Goal: Task Accomplishment & Management: Manage account settings

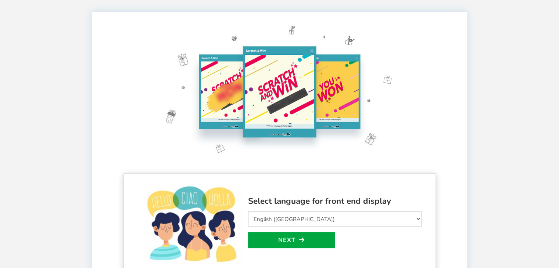
scroll to position [74, 0]
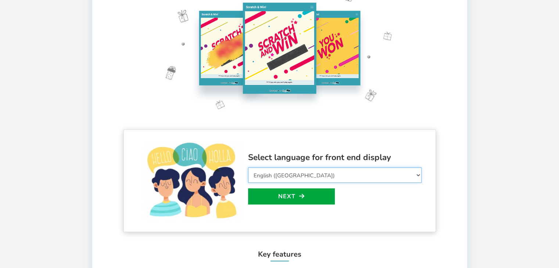
click at [340, 174] on select "Select Language Afrikaans Arabic Azerbaijani Belarusian Bulgarian Bengali Bosni…" at bounding box center [334, 175] width 173 height 15
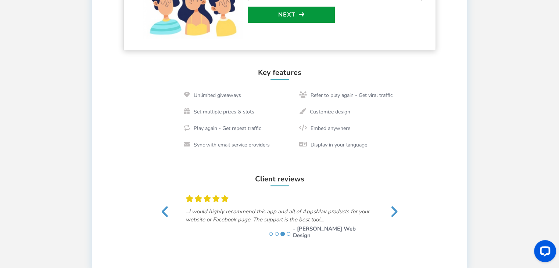
scroll to position [257, 0]
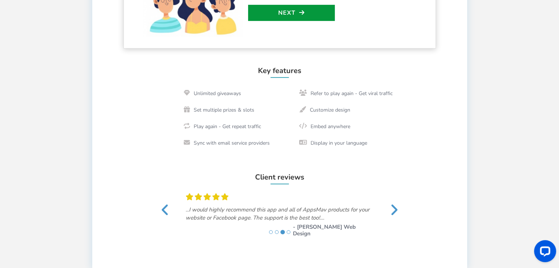
click at [285, 14] on link "Next" at bounding box center [291, 13] width 87 height 16
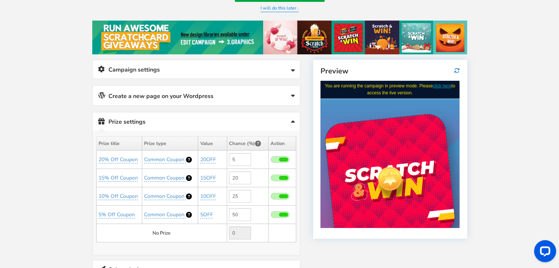
scroll to position [0, 0]
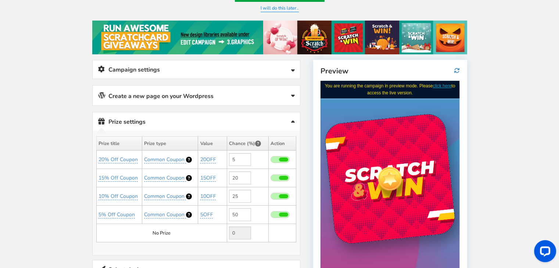
click at [240, 72] on link "Campaign settings" at bounding box center [196, 69] width 207 height 19
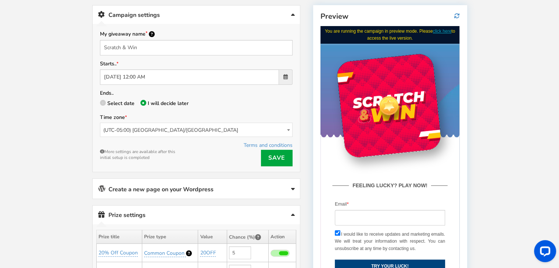
scroll to position [146, 0]
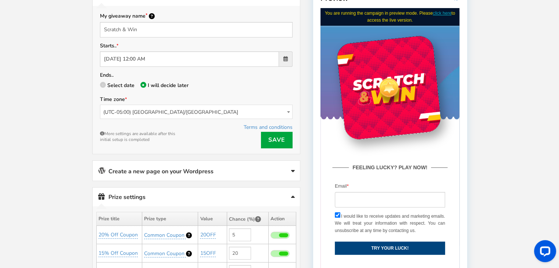
click at [146, 112] on span "(UTC-05:00) [GEOGRAPHIC_DATA]/[GEOGRAPHIC_DATA]" at bounding box center [196, 112] width 192 height 14
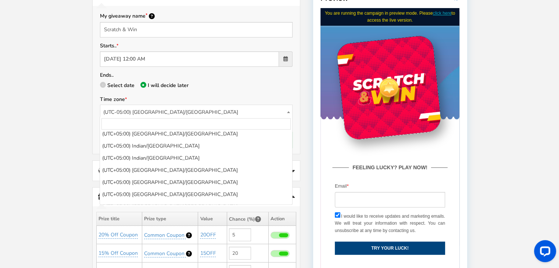
scroll to position [3927, 0]
select select "[GEOGRAPHIC_DATA]/[GEOGRAPHIC_DATA]"
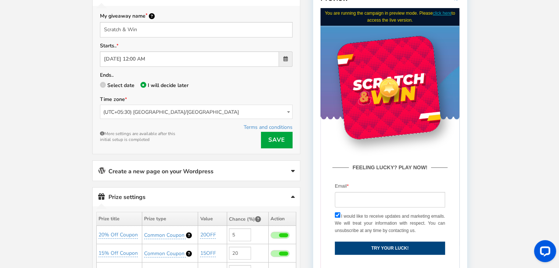
drag, startPoint x: 280, startPoint y: 141, endPoint x: 275, endPoint y: 143, distance: 5.5
click at [280, 141] on link "Save" at bounding box center [277, 140] width 32 height 17
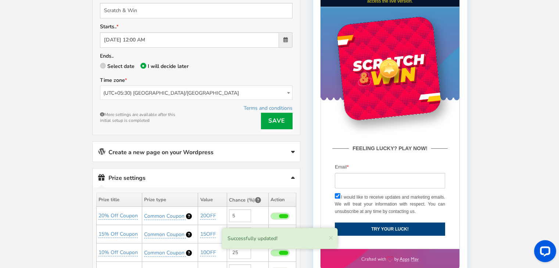
scroll to position [183, 0]
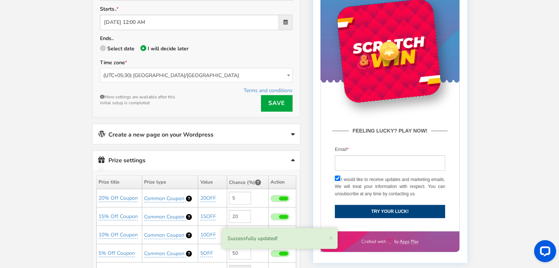
click at [205, 133] on link "Create a new page on your Wordpress" at bounding box center [196, 134] width 207 height 20
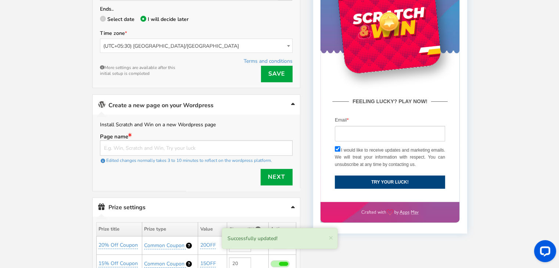
scroll to position [220, 0]
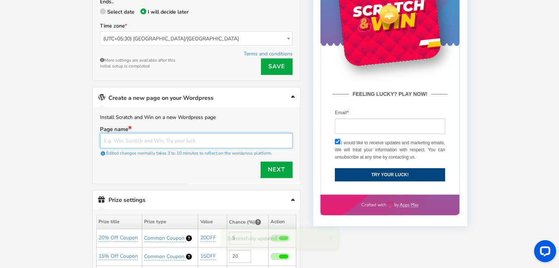
click at [149, 142] on input "text" at bounding box center [196, 140] width 193 height 15
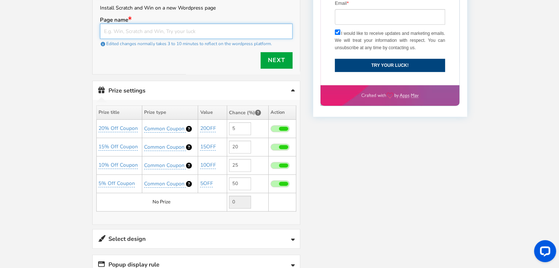
scroll to position [367, 0]
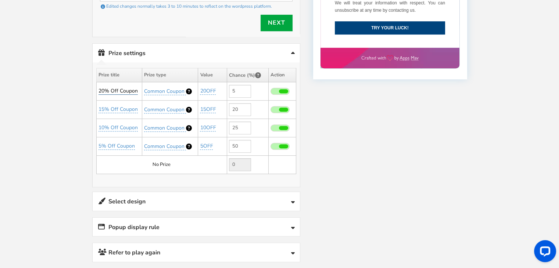
click at [127, 87] on link "20% Off Coupon" at bounding box center [118, 90] width 39 height 7
click at [137, 106] on input "20% Off Coupon" at bounding box center [123, 109] width 67 height 12
click at [62, 82] on div "Welcome to Scratch and WIN! Select language for front end display Select Langua…" at bounding box center [279, 30] width 559 height 732
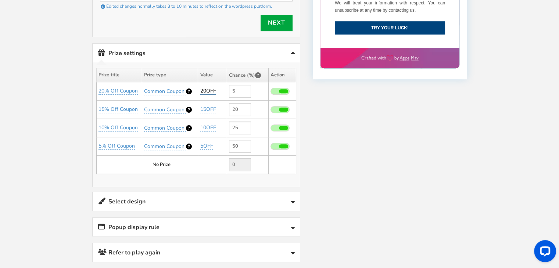
click at [206, 87] on link "20OFF" at bounding box center [208, 90] width 16 height 7
click at [238, 86] on input "5" at bounding box center [240, 91] width 22 height 13
click at [128, 88] on link "20% Off Coupon" at bounding box center [118, 90] width 39 height 7
type input "2"
type input "Neck Band"
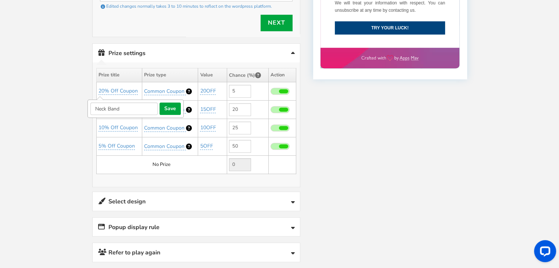
click at [65, 82] on div "Welcome to Scratch and WIN! Select language for front end display Select Langua…" at bounding box center [279, 30] width 559 height 732
click at [175, 88] on span "Common Coupon" at bounding box center [164, 91] width 40 height 7
click at [190, 105] on select "Perks and Experiences Common Coupon" at bounding box center [170, 109] width 68 height 12
click at [212, 88] on link "20OFF" at bounding box center [208, 90] width 16 height 7
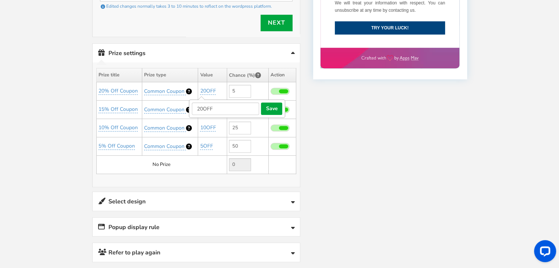
click at [214, 105] on input "20OFF" at bounding box center [225, 109] width 67 height 12
click at [127, 87] on link "20% Off Coupon" at bounding box center [118, 90] width 39 height 7
click at [134, 103] on input "20% Off Coupon" at bounding box center [123, 109] width 67 height 12
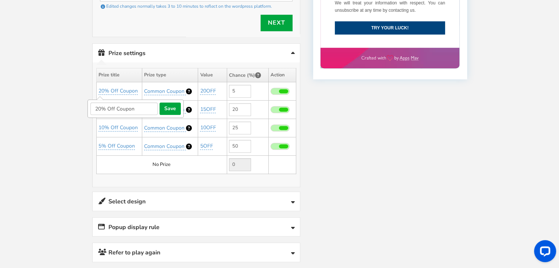
click at [134, 103] on input "20% Off Coupon" at bounding box center [123, 109] width 67 height 12
type input "Neck Band"
click at [171, 105] on button "save" at bounding box center [170, 109] width 21 height 12
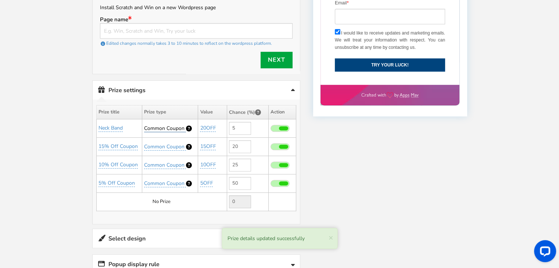
scroll to position [330, 0]
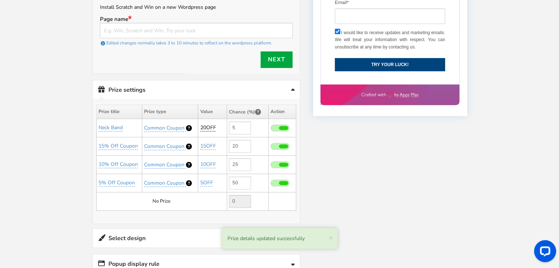
click at [208, 126] on link "20OFF" at bounding box center [208, 127] width 16 height 7
click at [219, 142] on input "20OFF" at bounding box center [225, 145] width 67 height 12
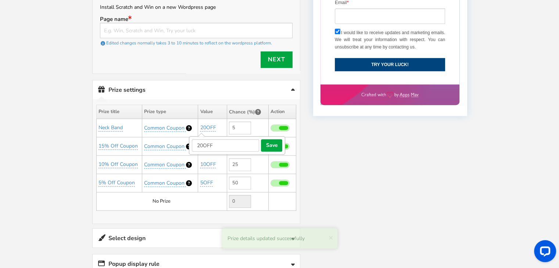
click at [219, 142] on input "20OFF" at bounding box center [225, 145] width 67 height 12
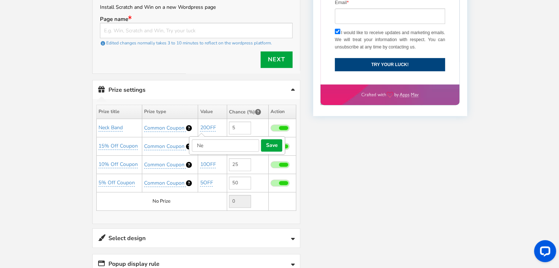
type input "N"
click at [219, 142] on input "N" at bounding box center [225, 145] width 67 height 12
type input "NeckBand"
click at [268, 143] on button "save" at bounding box center [271, 145] width 21 height 12
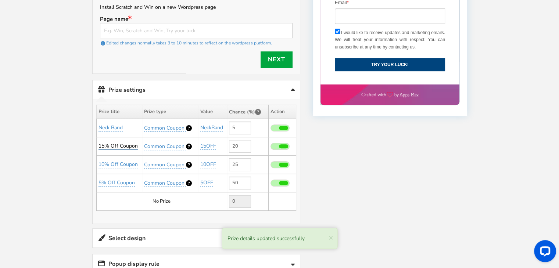
click at [112, 143] on link "15% Off Coupon" at bounding box center [118, 146] width 39 height 7
click at [115, 161] on input "15% Off Coupon" at bounding box center [123, 164] width 67 height 12
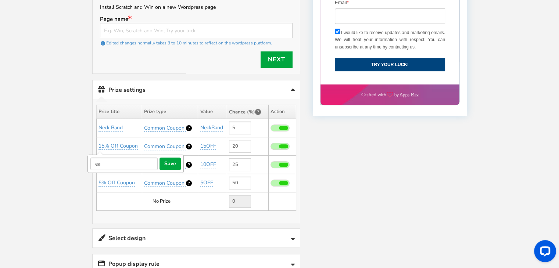
type input "e"
type input "E"
type input "Head Phone"
click at [169, 159] on button "save" at bounding box center [170, 164] width 21 height 12
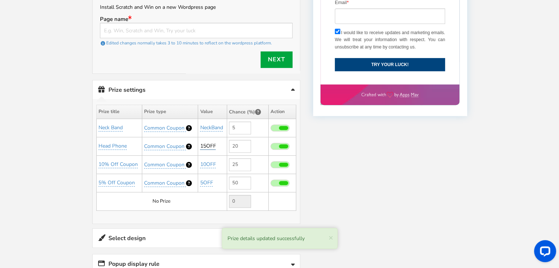
click at [209, 144] on link "15OFF" at bounding box center [208, 146] width 16 height 7
click at [211, 158] on input "15OFF" at bounding box center [225, 164] width 67 height 12
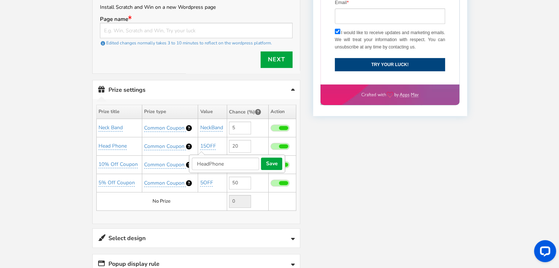
type input "HeadPhone"
click at [269, 161] on button "save" at bounding box center [271, 164] width 21 height 12
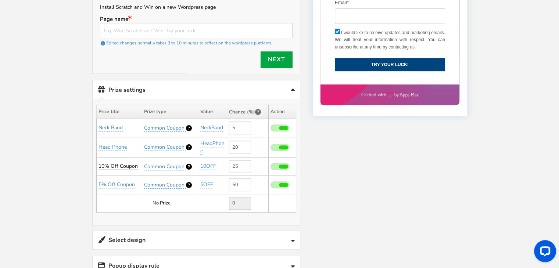
click at [119, 163] on link "10% Off Coupon" at bounding box center [118, 166] width 39 height 7
click at [133, 179] on input "10% Off Coupon" at bounding box center [123, 184] width 67 height 12
type input "Special Prize"
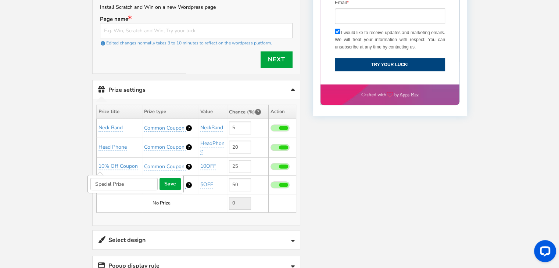
click at [169, 183] on button "save" at bounding box center [170, 184] width 21 height 12
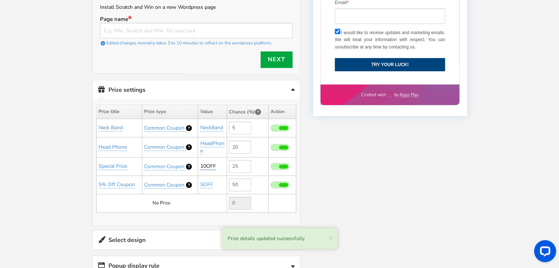
click at [207, 163] on link "10OFF" at bounding box center [208, 166] width 16 height 7
click at [209, 185] on input "10OFF" at bounding box center [225, 184] width 67 height 12
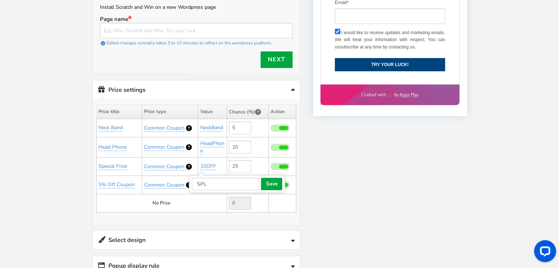
type input "SPL"
click at [275, 180] on button "save" at bounding box center [271, 184] width 21 height 12
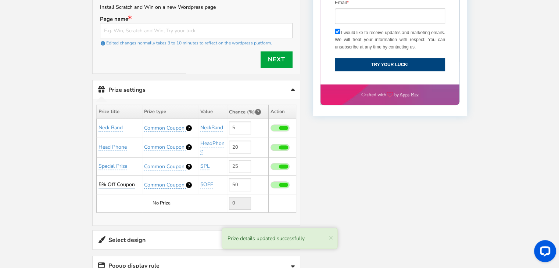
click at [111, 182] on link "5% Off Coupon" at bounding box center [117, 184] width 36 height 7
click at [133, 200] on input "5% Off Coupon" at bounding box center [123, 202] width 67 height 12
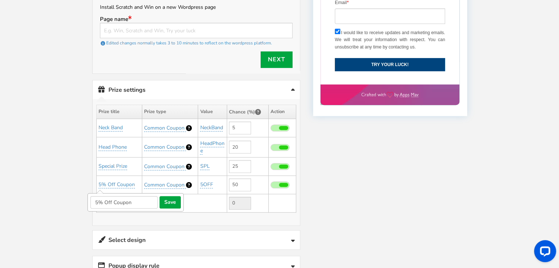
click at [110, 200] on input "5% Off Coupon" at bounding box center [123, 202] width 67 height 12
click at [95, 196] on input "5% Off Coupon" at bounding box center [123, 202] width 67 height 12
type input "15% Off Coupon"
click at [175, 198] on button "save" at bounding box center [170, 202] width 21 height 12
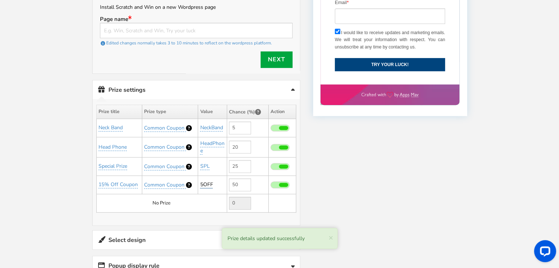
click at [208, 181] on link "5OFF" at bounding box center [206, 184] width 13 height 7
click at [196, 200] on input "5OFF" at bounding box center [225, 202] width 67 height 12
type input "15OFF"
click at [278, 198] on button "save" at bounding box center [271, 202] width 21 height 12
click at [168, 201] on td "No Prize" at bounding box center [161, 203] width 130 height 18
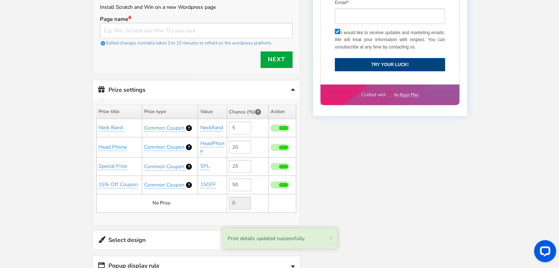
click at [168, 201] on td "No Prize" at bounding box center [161, 203] width 130 height 18
click at [166, 201] on td "No Prize" at bounding box center [161, 203] width 130 height 18
click at [237, 183] on input "50" at bounding box center [240, 185] width 22 height 13
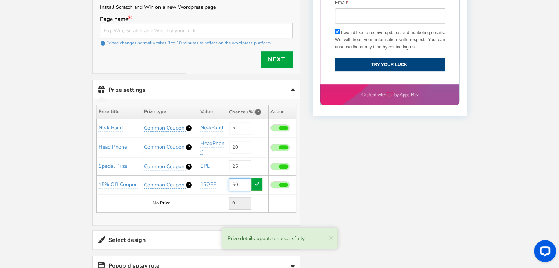
click at [237, 183] on input "50" at bounding box center [240, 185] width 22 height 13
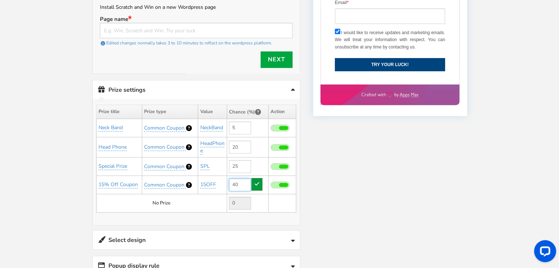
type input "40"
click at [256, 184] on link at bounding box center [256, 184] width 11 height 12
type input "10"
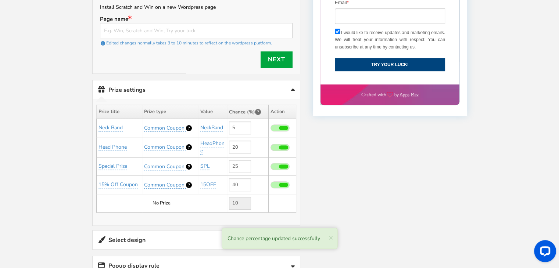
click at [278, 182] on span at bounding box center [280, 185] width 19 height 7
click at [271, 183] on input "checkbox" at bounding box center [271, 185] width 0 height 5
type input "0"
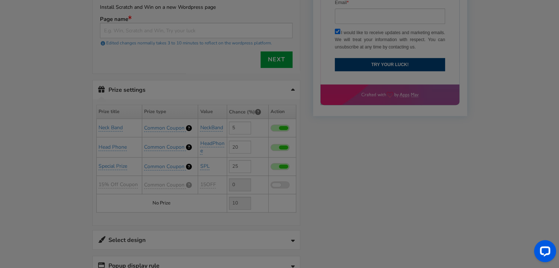
type input "50"
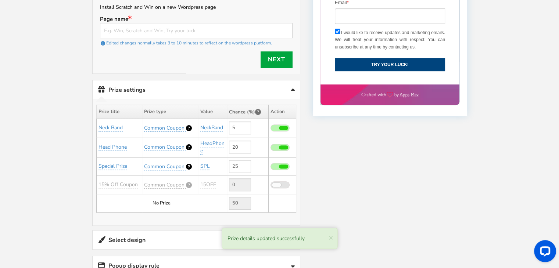
click at [284, 182] on span at bounding box center [280, 185] width 19 height 7
click at [271, 183] on input "checkbox" at bounding box center [271, 185] width 0 height 5
click at [260, 181] on td "0" at bounding box center [248, 185] width 42 height 18
click at [241, 183] on input "0" at bounding box center [240, 185] width 22 height 13
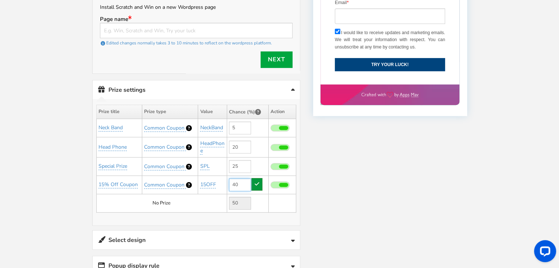
type input "40"
click at [255, 182] on icon at bounding box center [257, 184] width 4 height 5
type input "10"
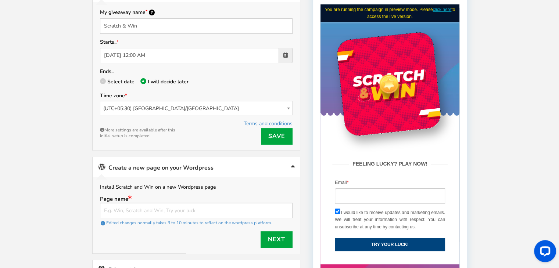
scroll to position [146, 0]
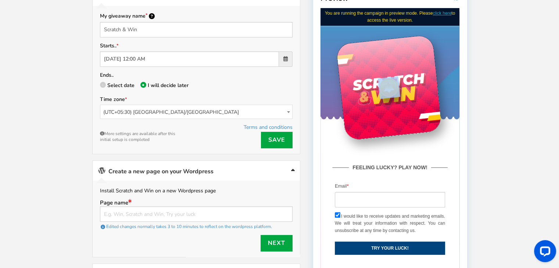
drag, startPoint x: 382, startPoint y: 86, endPoint x: 404, endPoint y: 77, distance: 24.0
click at [404, 77] on div at bounding box center [389, 88] width 106 height 106
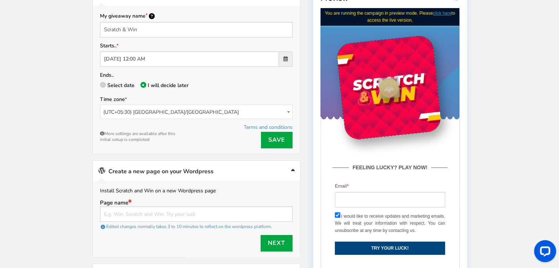
click at [490, 95] on div "Welcome to Scratch and WIN! Select language for front end display Select Langua…" at bounding box center [279, 251] width 559 height 734
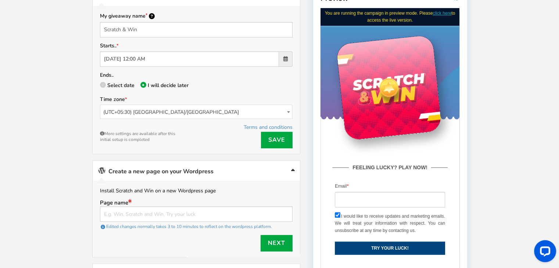
click at [392, 62] on div at bounding box center [389, 88] width 106 height 106
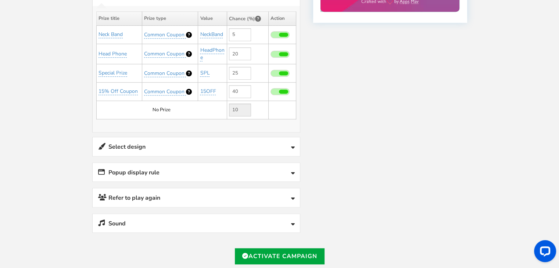
scroll to position [440, 0]
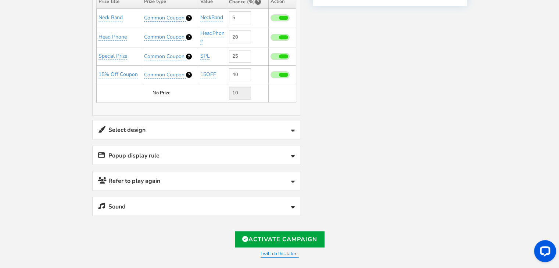
click at [147, 125] on link "Select design" at bounding box center [196, 130] width 207 height 19
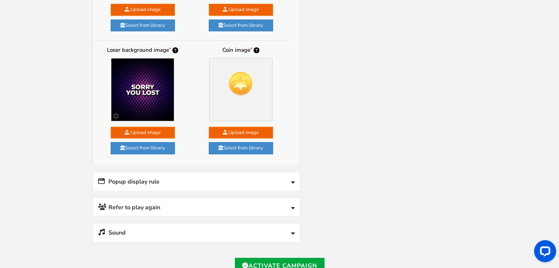
scroll to position [734, 0]
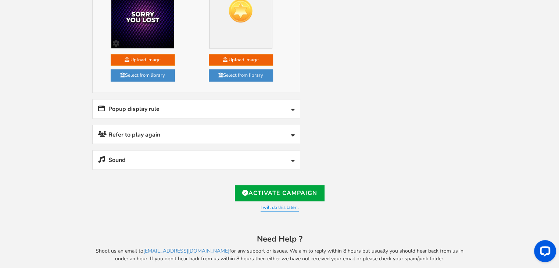
click at [171, 105] on link "Popup display rule" at bounding box center [196, 109] width 207 height 19
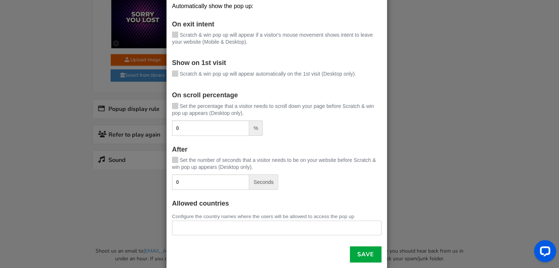
scroll to position [47, 0]
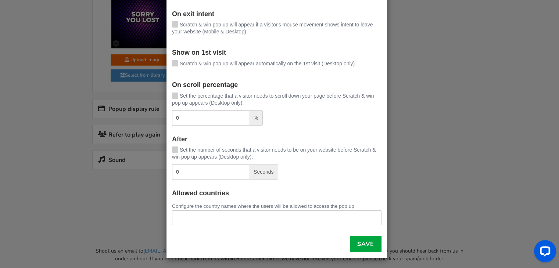
click at [430, 122] on div "× Pop up display rules Automatically show the pop up: On exit intent Scratch & …" at bounding box center [279, 134] width 559 height 268
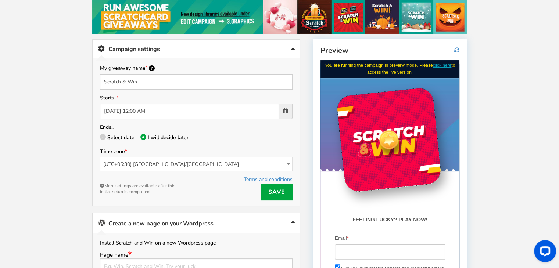
scroll to position [73, 0]
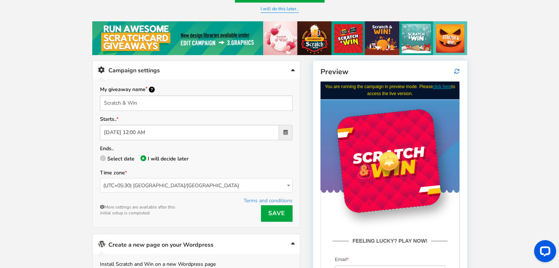
click at [287, 70] on link "Campaign settings" at bounding box center [196, 70] width 207 height 19
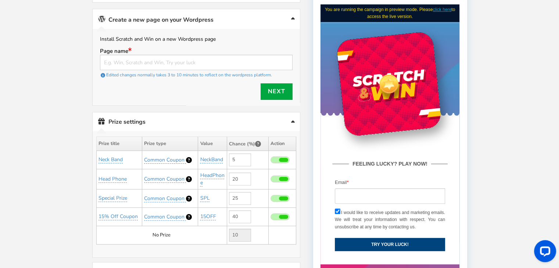
scroll to position [36, 0]
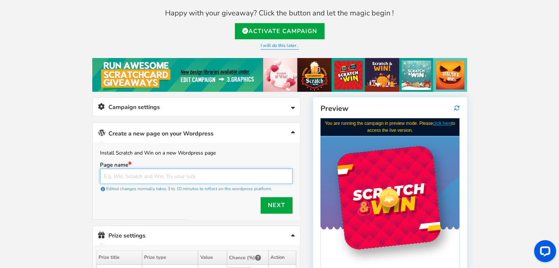
click at [164, 176] on input "text" at bounding box center [196, 176] width 193 height 15
type input "S"
type input "SUBIKSHA [DATE] OFFER"
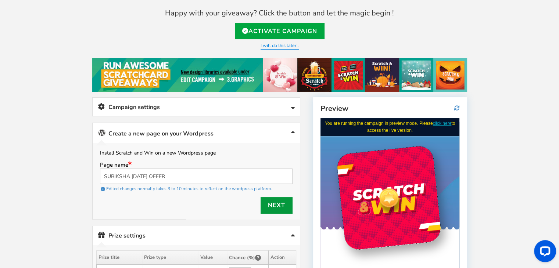
click at [270, 206] on link "Next" at bounding box center [277, 205] width 32 height 17
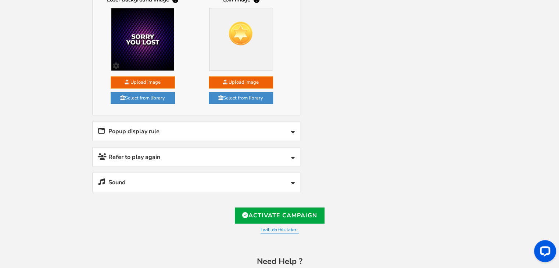
scroll to position [629, 0]
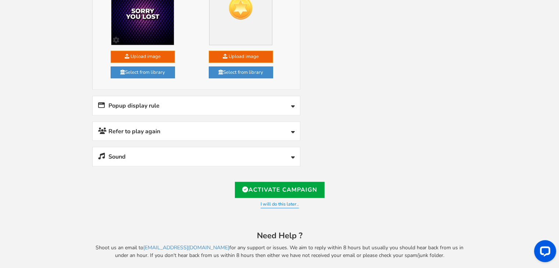
click at [172, 126] on link "Refer to play again" at bounding box center [196, 131] width 207 height 19
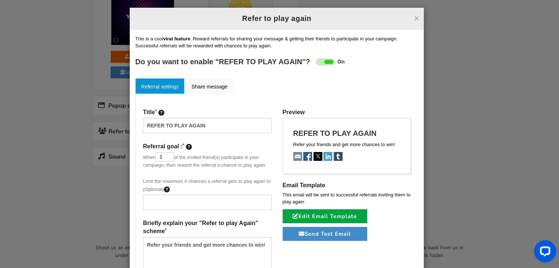
scroll to position [0, 0]
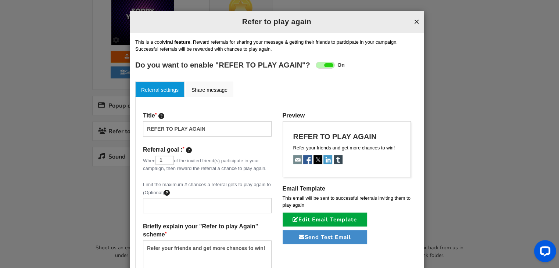
click at [414, 22] on button "×" at bounding box center [417, 22] width 6 height 10
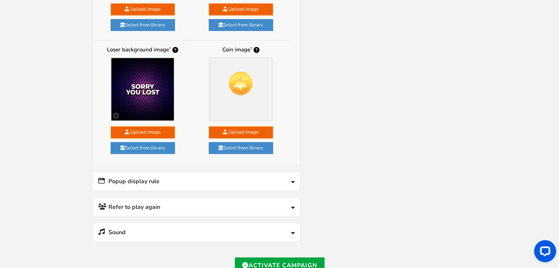
scroll to position [592, 0]
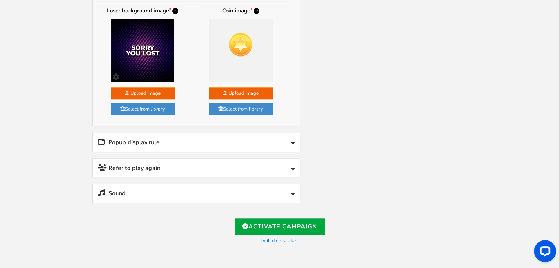
click at [122, 189] on link "Sound" at bounding box center [196, 193] width 207 height 19
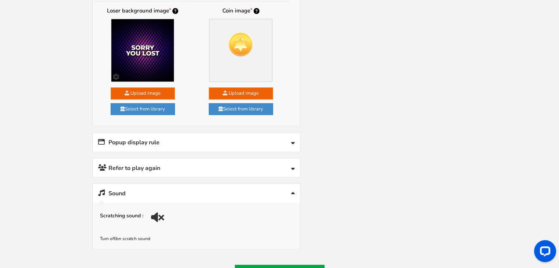
click at [160, 215] on div at bounding box center [159, 220] width 10 height 10
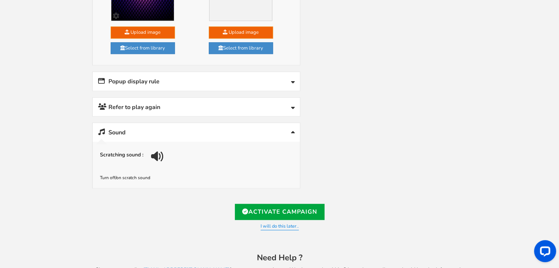
scroll to position [665, 0]
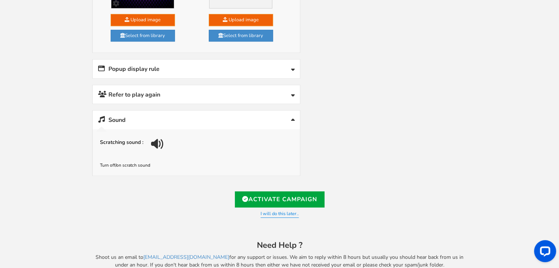
click at [190, 111] on link "Sound" at bounding box center [196, 120] width 207 height 19
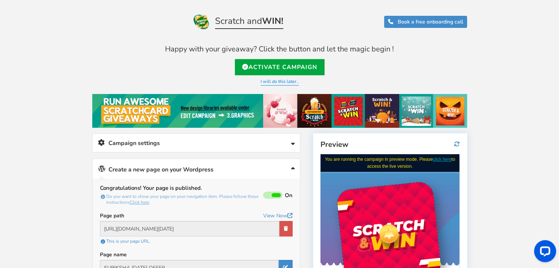
scroll to position [0, 0]
click at [276, 68] on link "Activate Campaign" at bounding box center [280, 67] width 90 height 16
type input "[URL][DOMAIN_NAME]"
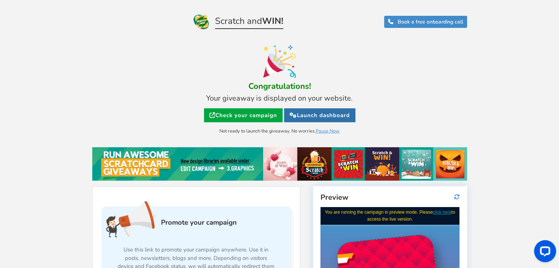
click at [312, 116] on link "Launch dashboard" at bounding box center [319, 115] width 71 height 14
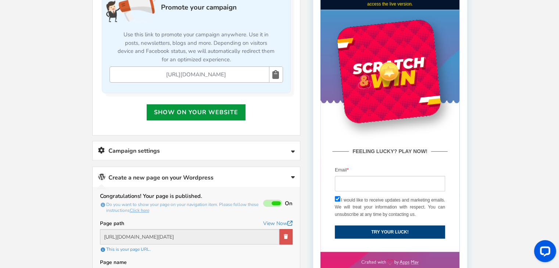
scroll to position [294, 0]
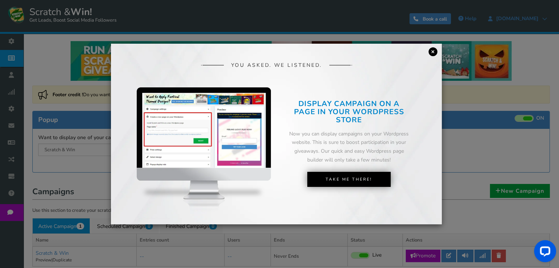
click at [433, 52] on link "×" at bounding box center [433, 51] width 9 height 9
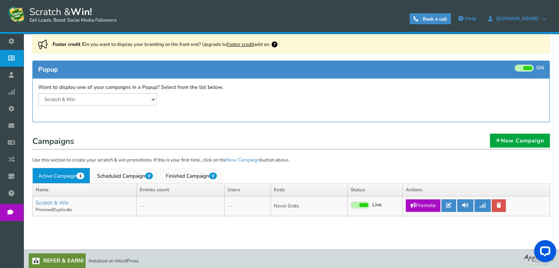
scroll to position [54, 0]
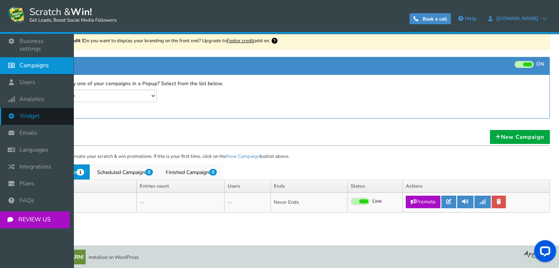
click at [32, 112] on span "Widget" at bounding box center [29, 116] width 20 height 8
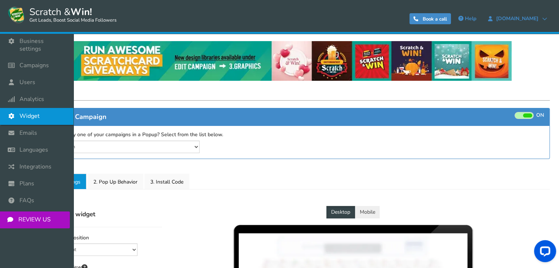
select select "mid-bottom-bar"
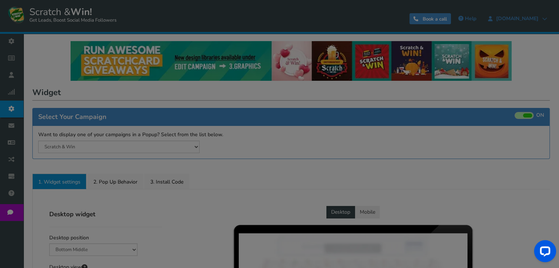
radio input "true"
select select "inherit"
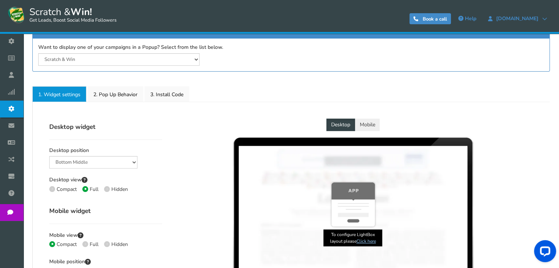
scroll to position [14, 0]
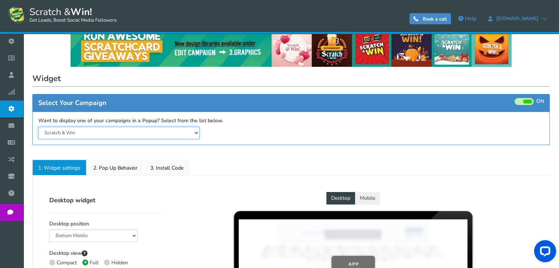
click at [132, 132] on select "Scratch & Win" at bounding box center [118, 133] width 161 height 12
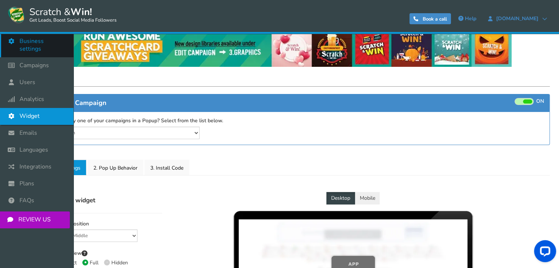
click at [43, 40] on span "Business settings" at bounding box center [42, 44] width 47 height 15
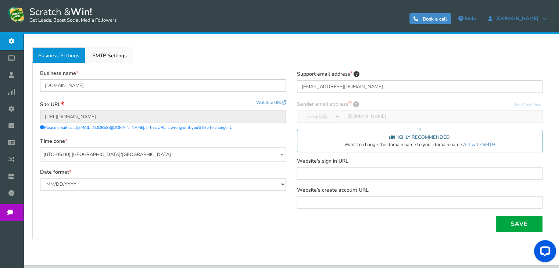
scroll to position [110, 0]
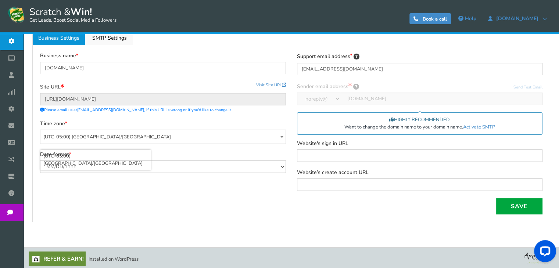
click at [124, 137] on span "(UTC-05:00) [GEOGRAPHIC_DATA]/[GEOGRAPHIC_DATA]" at bounding box center [162, 137] width 245 height 14
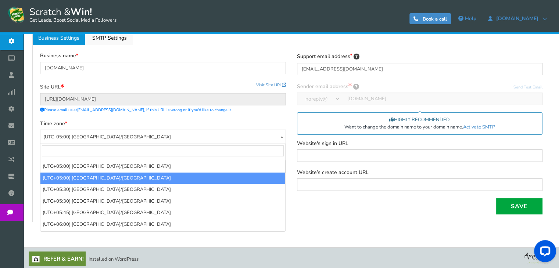
scroll to position [3754, 0]
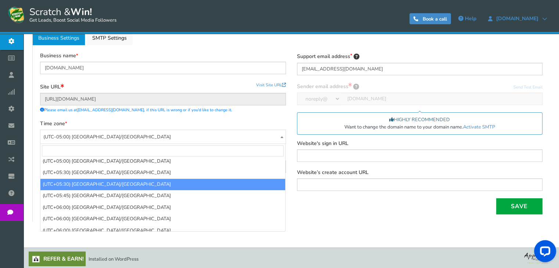
select select "[GEOGRAPHIC_DATA]/[GEOGRAPHIC_DATA]"
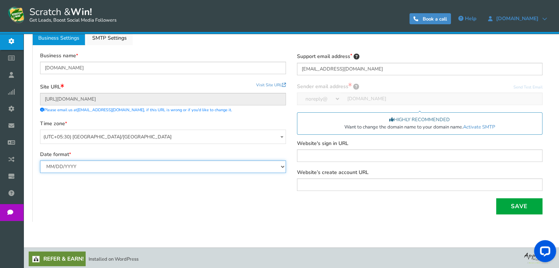
click at [126, 162] on select "MM/DD/YYYY DD/MM/YYYY" at bounding box center [163, 167] width 246 height 12
select select "d/m/Y"
click at [40, 161] on select "MM/DD/YYYY DD/MM/YYYY" at bounding box center [163, 167] width 246 height 12
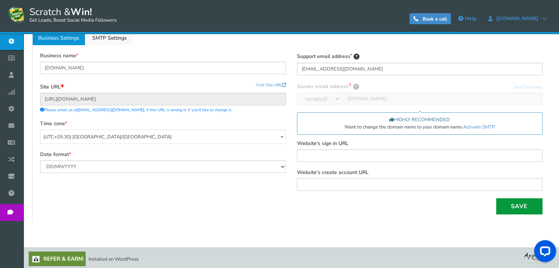
click at [517, 208] on button "Save" at bounding box center [519, 206] width 46 height 16
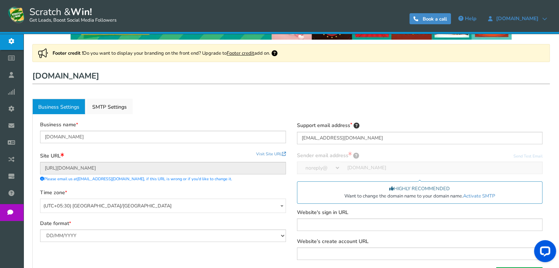
scroll to position [37, 0]
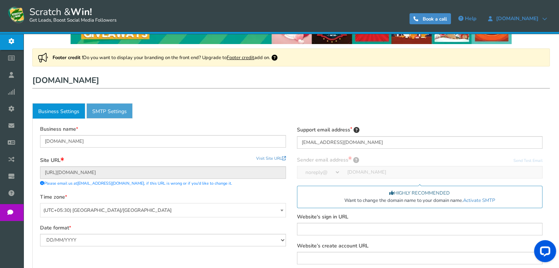
click at [112, 117] on link "Active SMTP Settings" at bounding box center [109, 110] width 46 height 15
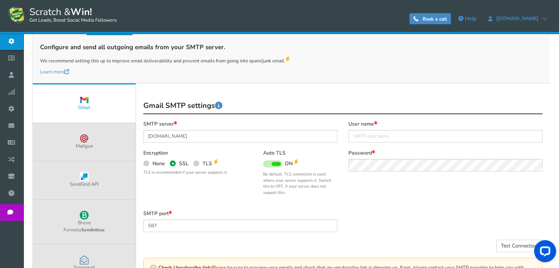
scroll to position [74, 0]
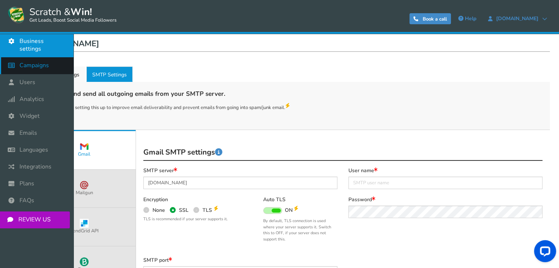
click at [12, 59] on icon at bounding box center [13, 65] width 14 height 16
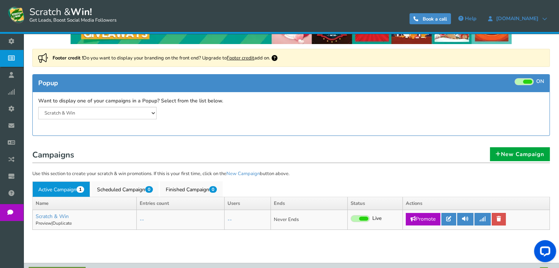
scroll to position [54, 0]
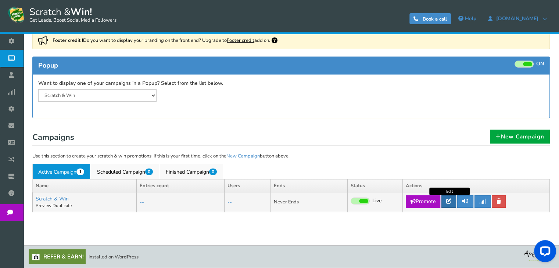
click at [450, 201] on icon at bounding box center [448, 201] width 5 height 5
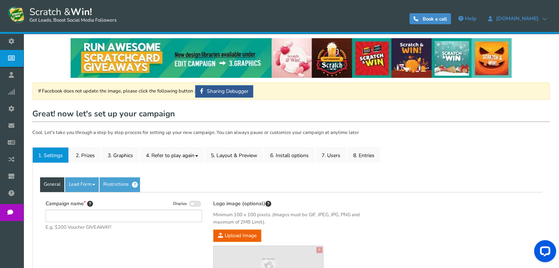
type input "Scratch & Win"
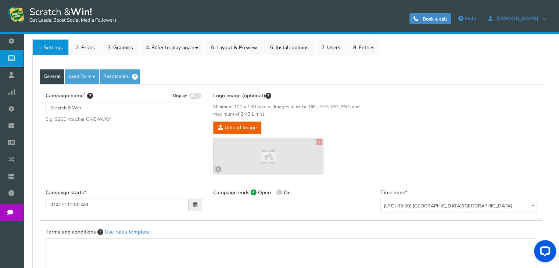
scroll to position [95, 0]
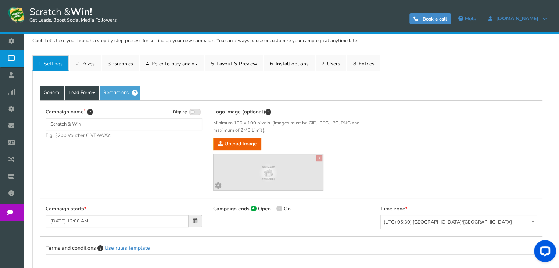
click at [94, 92] on span at bounding box center [93, 92] width 3 height 1
click at [86, 64] on link "2. Prizes" at bounding box center [85, 63] width 31 height 15
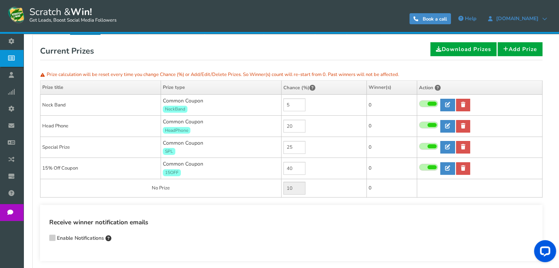
scroll to position [58, 0]
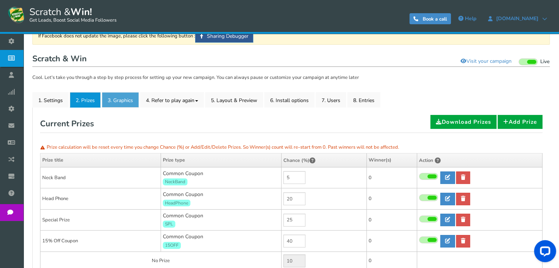
click at [118, 101] on link "3. Graphics" at bounding box center [120, 99] width 37 height 15
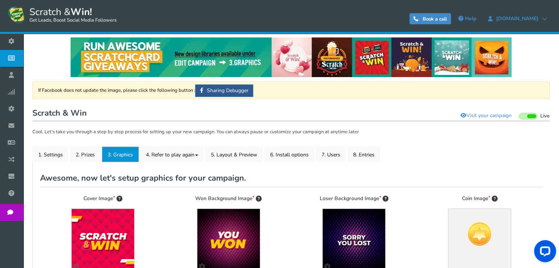
scroll to position [0, 0]
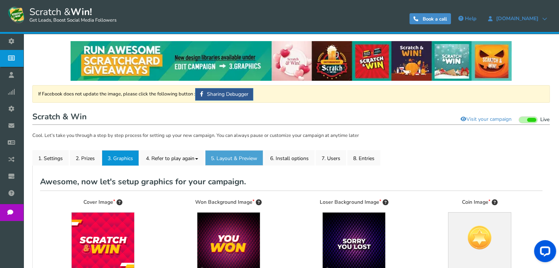
click at [240, 159] on link "5. Layout & Preview" at bounding box center [234, 157] width 58 height 15
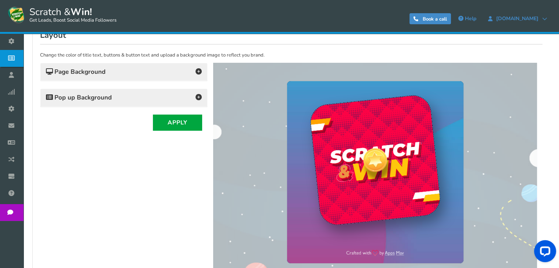
scroll to position [147, 0]
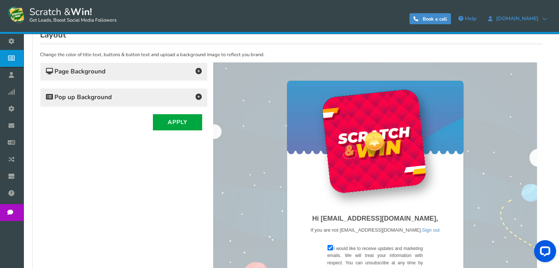
click at [198, 71] on icon at bounding box center [199, 71] width 6 height 6
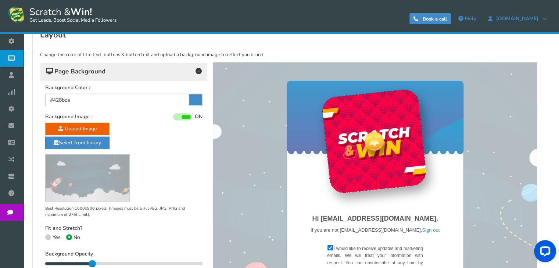
click at [198, 68] on icon at bounding box center [199, 71] width 6 height 6
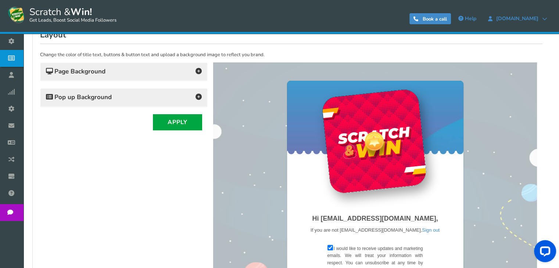
click at [198, 95] on icon at bounding box center [199, 97] width 6 height 6
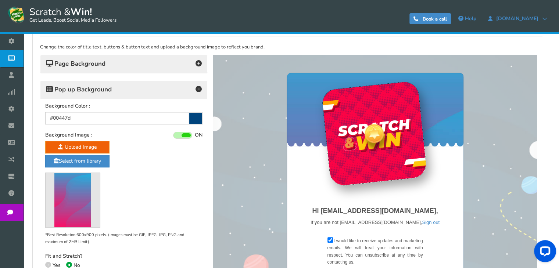
scroll to position [110, 0]
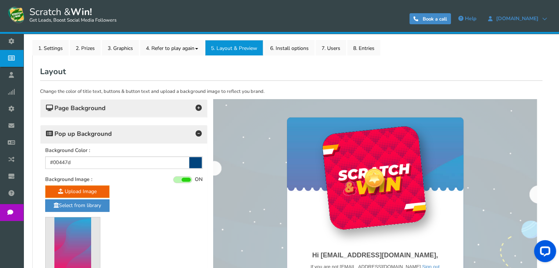
click at [178, 135] on h4 "Pop up Background" at bounding box center [124, 134] width 156 height 10
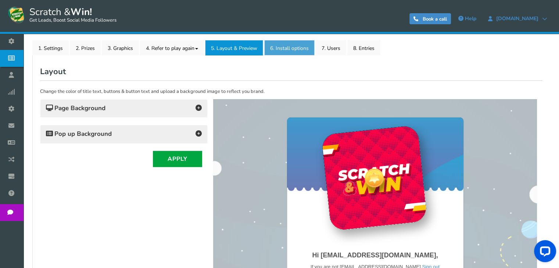
click at [287, 46] on link "6. Install options New" at bounding box center [289, 47] width 50 height 15
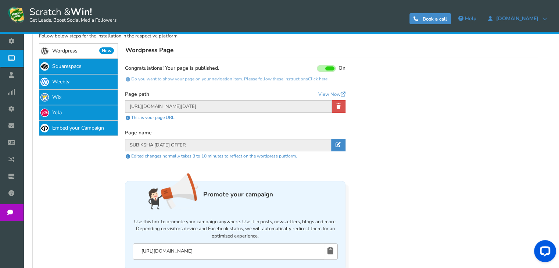
scroll to position [142, 0]
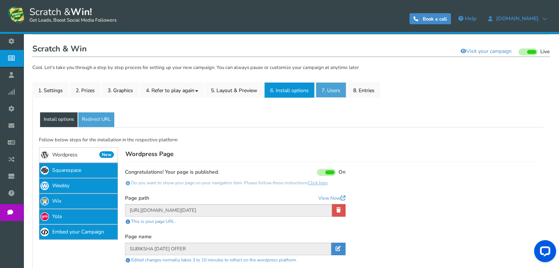
click at [334, 90] on link "7. Users" at bounding box center [331, 89] width 31 height 15
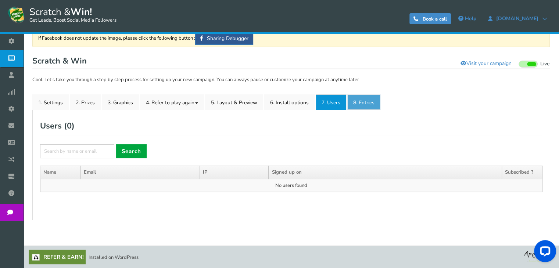
click at [363, 96] on link "8. Entries" at bounding box center [363, 101] width 33 height 15
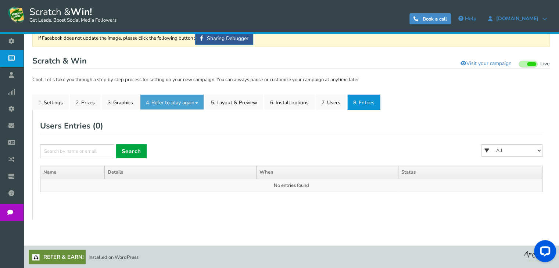
click at [160, 102] on link "4. Refer to play again" at bounding box center [172, 101] width 64 height 15
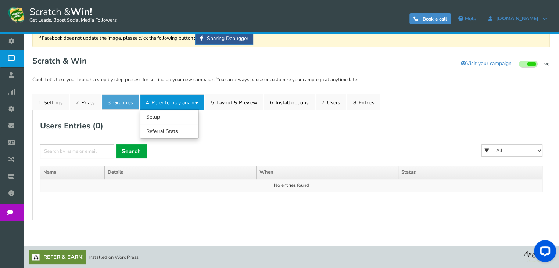
click at [119, 104] on link "3. Graphics" at bounding box center [120, 101] width 37 height 15
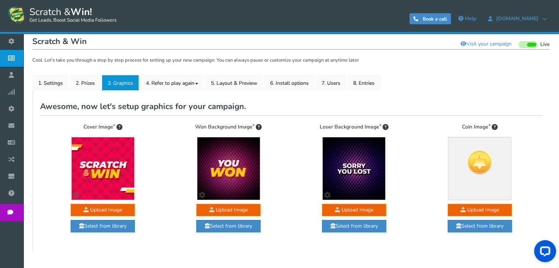
scroll to position [0, 0]
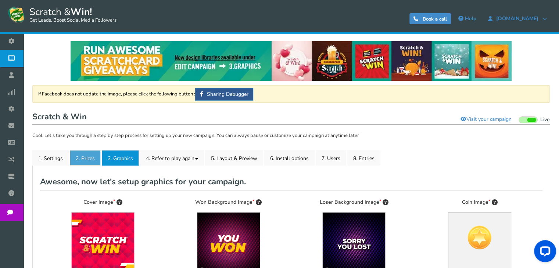
click at [93, 160] on link "2. Prizes" at bounding box center [85, 157] width 31 height 15
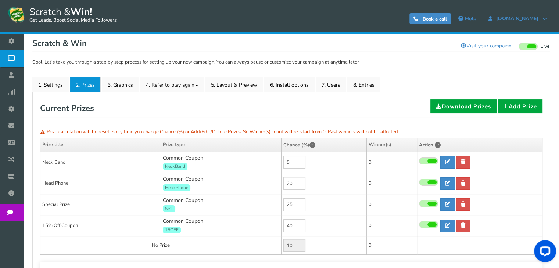
scroll to position [110, 0]
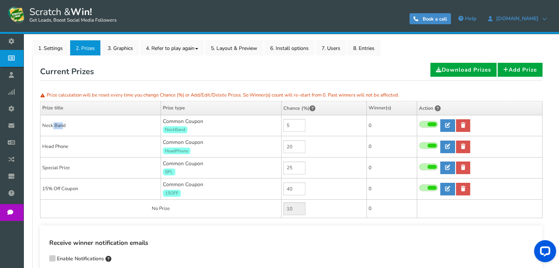
drag, startPoint x: 51, startPoint y: 125, endPoint x: 63, endPoint y: 125, distance: 11.8
click at [63, 125] on td "Neck Band" at bounding box center [100, 125] width 121 height 21
click at [295, 167] on input "25" at bounding box center [294, 168] width 22 height 13
click at [310, 168] on td "25" at bounding box center [323, 167] width 85 height 21
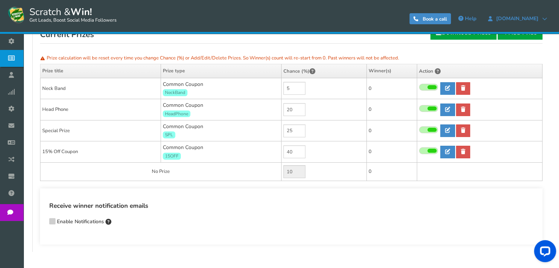
scroll to position [178, 0]
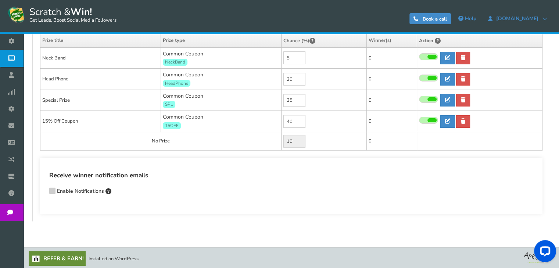
click at [51, 190] on icon at bounding box center [52, 190] width 5 height 6
click at [42, 190] on input "Enable Notifications" at bounding box center [42, 192] width 0 height 5
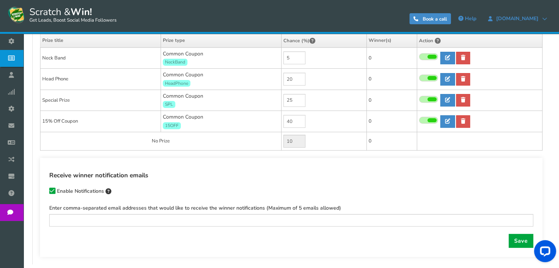
click at [51, 190] on icon at bounding box center [52, 191] width 5 height 6
click at [42, 190] on input "Enable Notifications" at bounding box center [42, 192] width 0 height 5
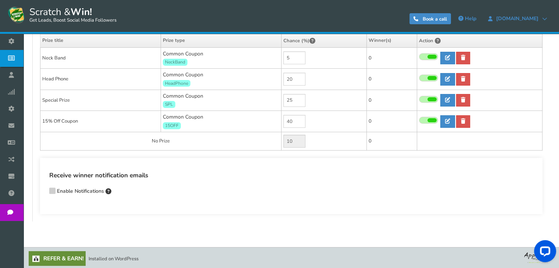
click at [51, 190] on icon at bounding box center [52, 190] width 5 height 6
click at [42, 190] on input "Enable Notifications" at bounding box center [42, 192] width 0 height 5
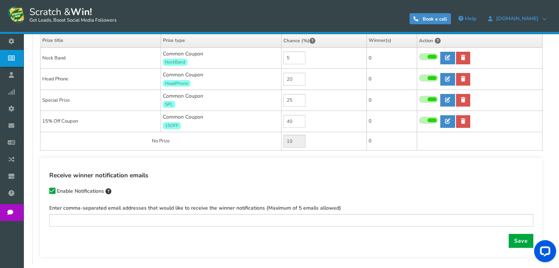
click at [51, 190] on icon at bounding box center [52, 191] width 5 height 6
click at [42, 190] on input "Enable Notifications" at bounding box center [42, 192] width 0 height 5
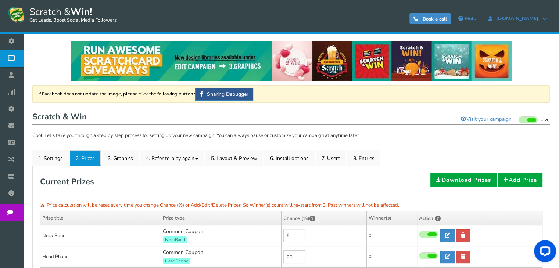
scroll to position [0, 0]
click at [123, 160] on link "3. Graphics" at bounding box center [120, 157] width 37 height 15
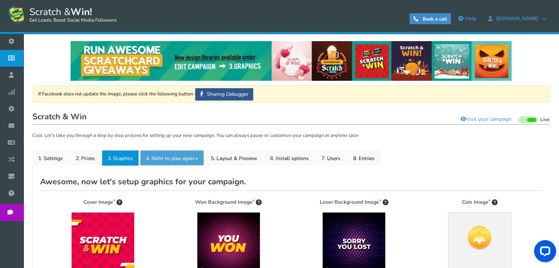
click at [155, 161] on link "4. Refer to play again" at bounding box center [172, 157] width 64 height 15
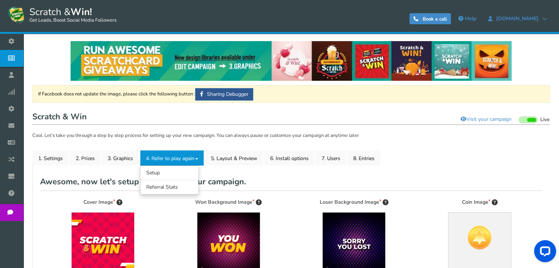
click at [167, 157] on link "4. Refer to play again" at bounding box center [172, 157] width 64 height 15
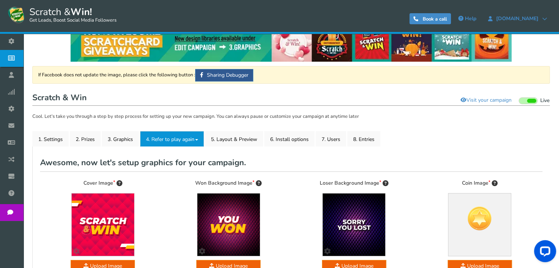
scroll to position [74, 0]
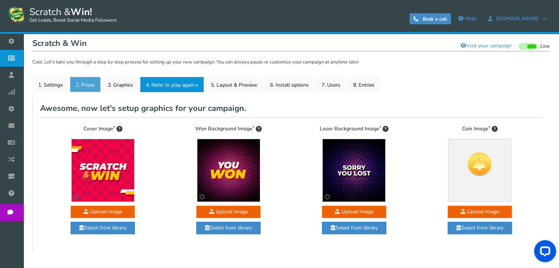
click at [89, 82] on link "2. Prizes" at bounding box center [85, 84] width 31 height 15
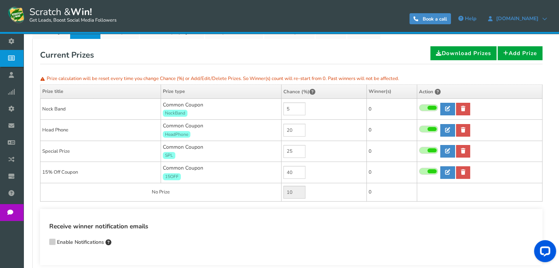
scroll to position [147, 0]
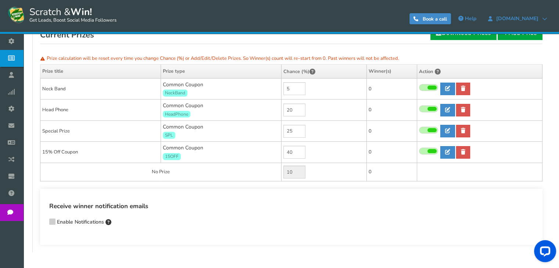
click at [427, 149] on span at bounding box center [431, 151] width 9 height 4
click at [419, 149] on input "checkbox" at bounding box center [419, 151] width 0 height 5
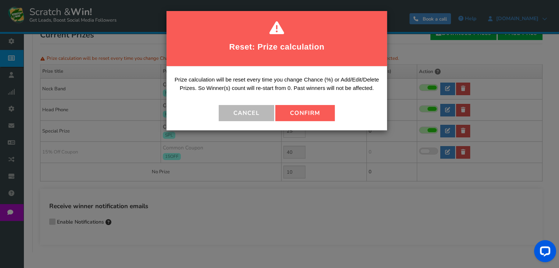
drag, startPoint x: 301, startPoint y: 112, endPoint x: 298, endPoint y: 121, distance: 9.8
click at [301, 112] on button "Confirm" at bounding box center [305, 113] width 60 height 16
type input "0"
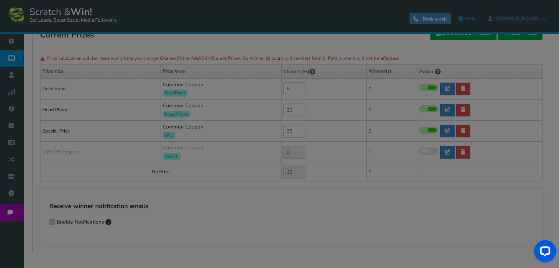
type input "50"
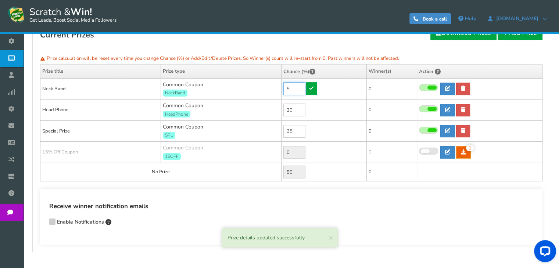
click at [294, 90] on input "5" at bounding box center [294, 88] width 22 height 13
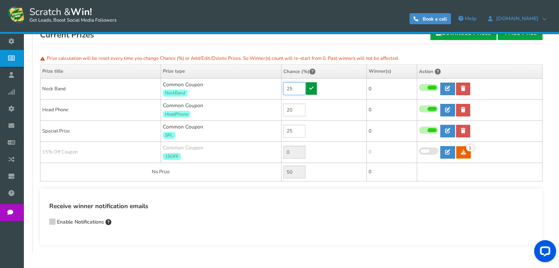
type input "25"
click at [309, 89] on icon at bounding box center [311, 88] width 4 height 5
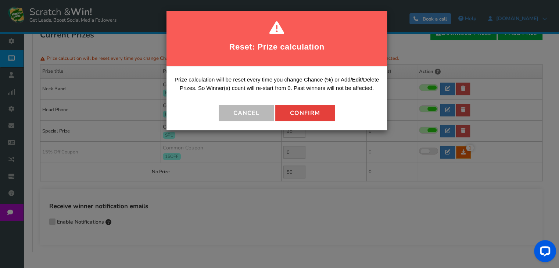
click at [309, 112] on button "Confirm" at bounding box center [305, 113] width 60 height 16
type input "30"
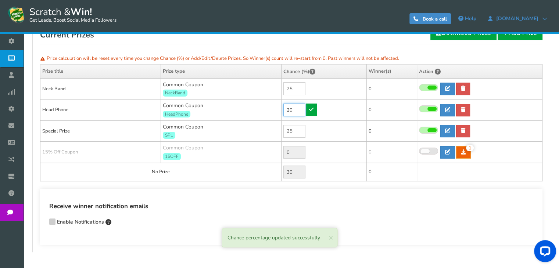
click at [297, 109] on input "20" at bounding box center [294, 110] width 22 height 13
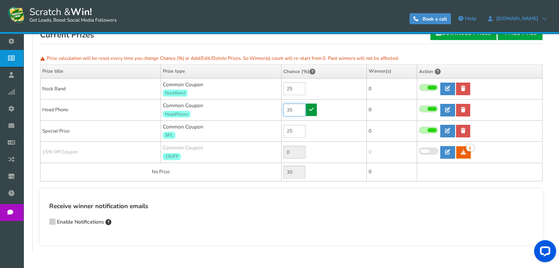
type input "35"
click at [312, 108] on icon at bounding box center [311, 109] width 4 height 5
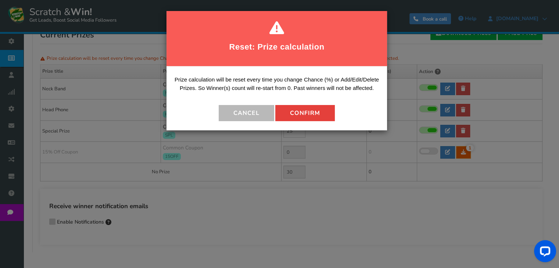
click at [296, 114] on button "Confirm" at bounding box center [305, 113] width 60 height 16
type input "15"
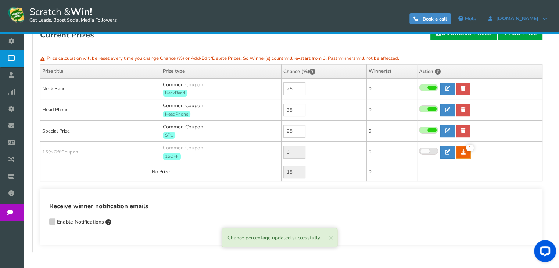
click at [431, 150] on span at bounding box center [428, 151] width 19 height 7
click at [419, 150] on input "checkbox" at bounding box center [419, 151] width 0 height 5
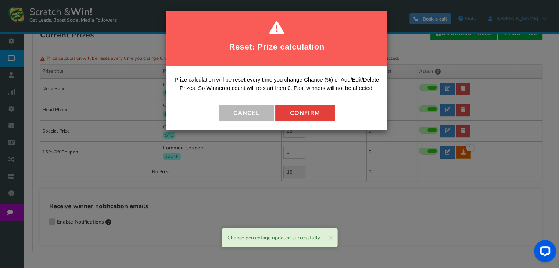
click at [302, 112] on button "Confirm" at bounding box center [305, 113] width 60 height 16
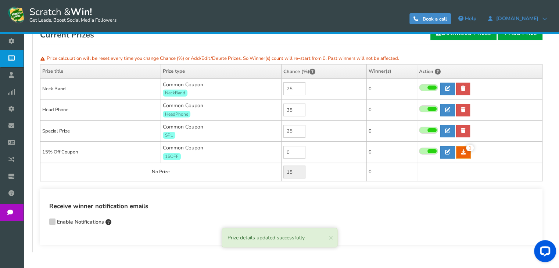
click at [66, 152] on td "15% Off Coupon" at bounding box center [100, 152] width 121 height 21
drag, startPoint x: 447, startPoint y: 153, endPoint x: 444, endPoint y: 156, distance: 4.2
click at [447, 153] on icon at bounding box center [447, 152] width 5 height 5
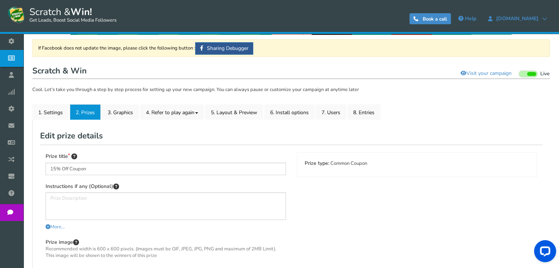
scroll to position [28, 0]
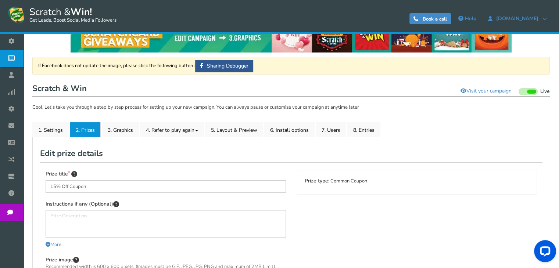
click at [88, 130] on link "2. Prizes" at bounding box center [85, 129] width 31 height 15
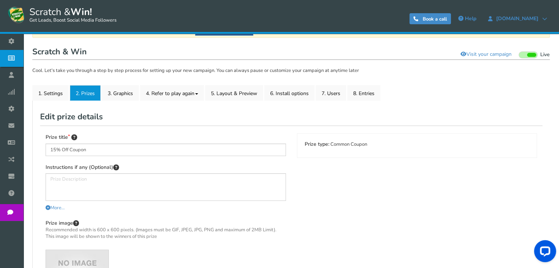
scroll to position [102, 0]
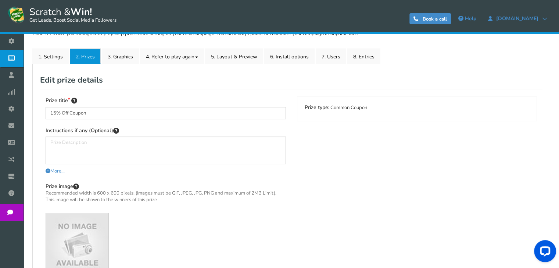
click at [82, 54] on link "2. Prizes" at bounding box center [85, 56] width 31 height 15
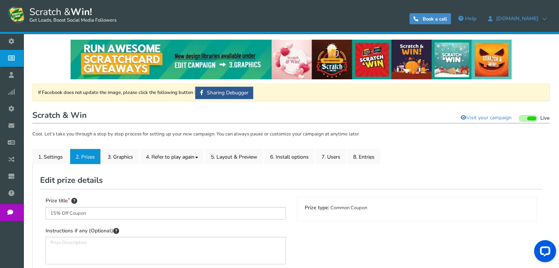
scroll to position [0, 0]
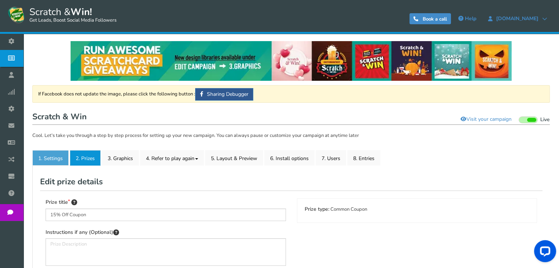
click at [60, 161] on link "1. Settings" at bounding box center [50, 157] width 36 height 15
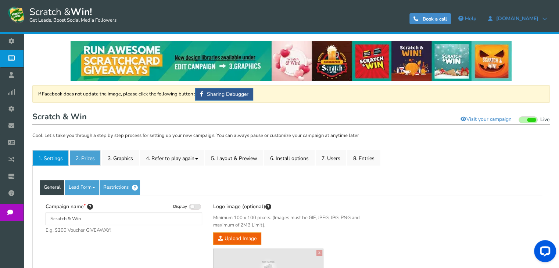
click at [82, 163] on link "2. Prizes" at bounding box center [85, 157] width 31 height 15
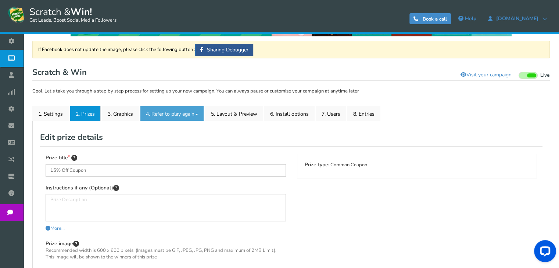
scroll to position [74, 0]
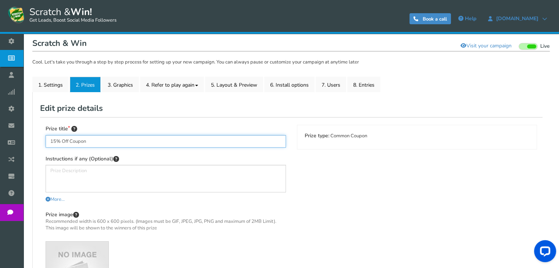
drag, startPoint x: 127, startPoint y: 140, endPoint x: 134, endPoint y: 143, distance: 7.6
click at [127, 140] on input "15% Off Coupon" at bounding box center [166, 141] width 240 height 12
click at [133, 140] on input "15% Off Coupon" at bounding box center [166, 141] width 240 height 12
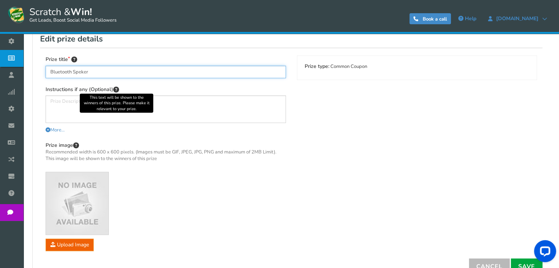
scroll to position [147, 0]
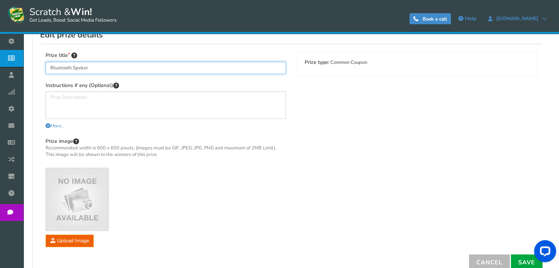
type input "Bluetooth Speker"
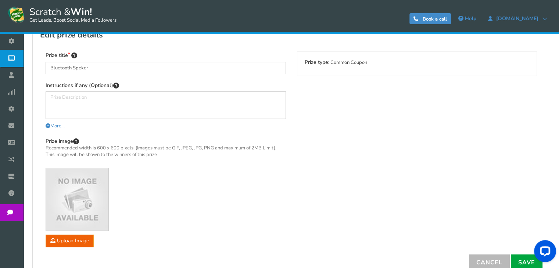
click at [78, 202] on img at bounding box center [77, 199] width 62 height 62
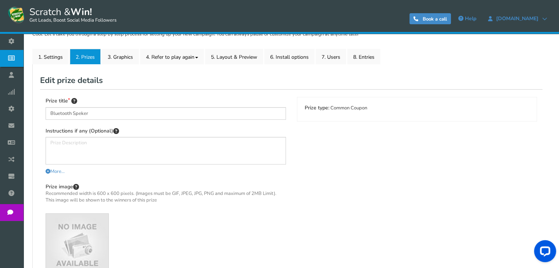
scroll to position [102, 0]
click at [79, 243] on img at bounding box center [77, 245] width 62 height 62
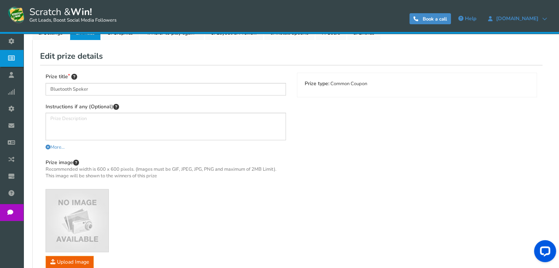
scroll to position [175, 0]
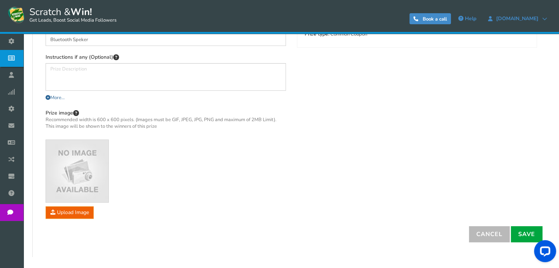
click at [52, 97] on span "More..." at bounding box center [55, 97] width 19 height 7
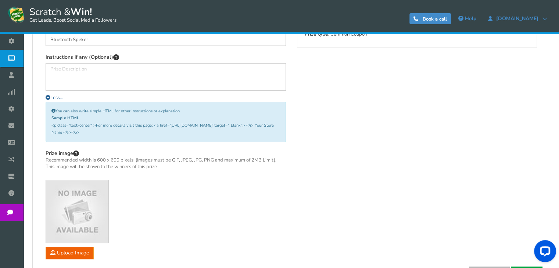
click at [49, 99] on icon at bounding box center [48, 97] width 5 height 5
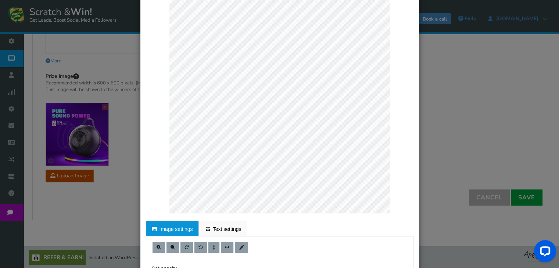
scroll to position [38, 0]
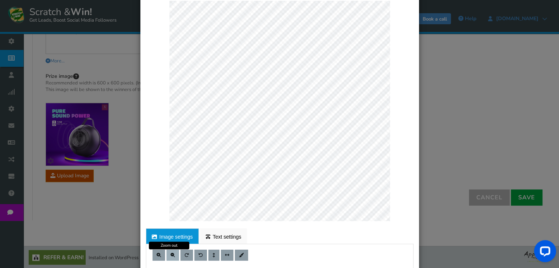
click at [171, 253] on span at bounding box center [173, 255] width 4 height 4
click at [157, 255] on span at bounding box center [159, 255] width 4 height 4
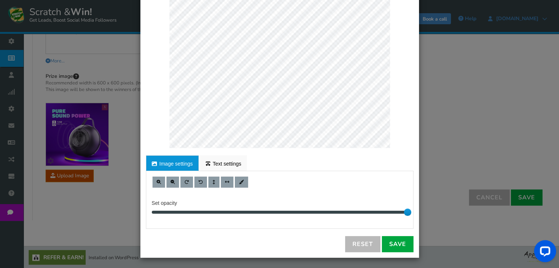
scroll to position [111, 0]
drag, startPoint x: 388, startPoint y: 244, endPoint x: 330, endPoint y: 183, distance: 84.5
click at [388, 244] on link "Save" at bounding box center [398, 244] width 32 height 16
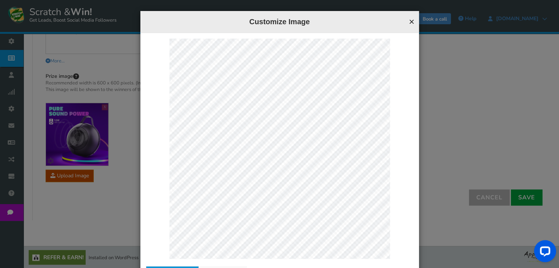
click at [409, 21] on button "×" at bounding box center [412, 22] width 6 height 10
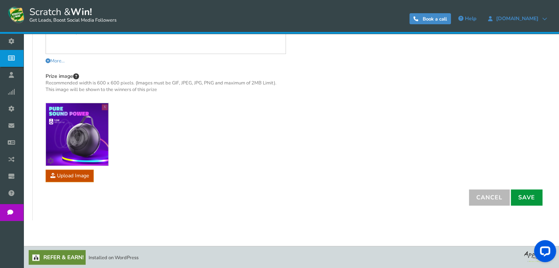
click at [523, 196] on link "Save" at bounding box center [527, 198] width 32 height 16
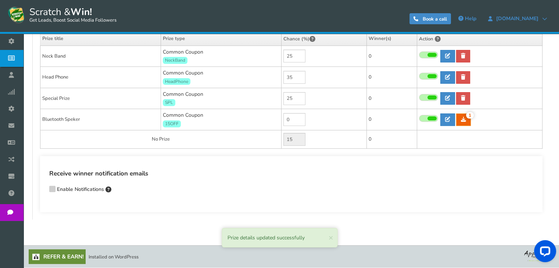
scroll to position [178, 0]
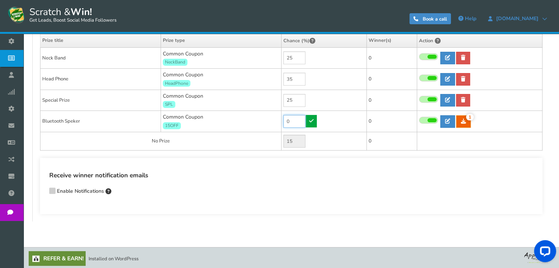
click at [290, 119] on input "0" at bounding box center [294, 121] width 22 height 13
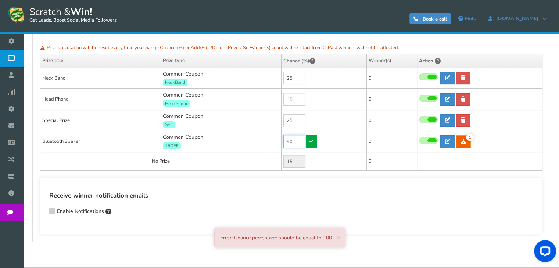
scroll to position [141, 0]
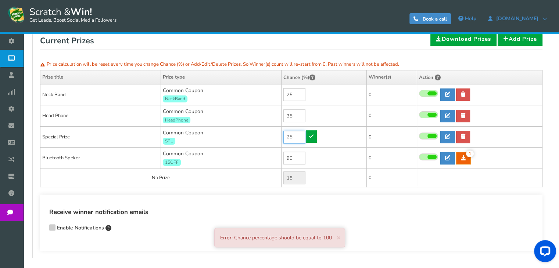
type input "0"
click at [291, 132] on input "25" at bounding box center [294, 137] width 22 height 13
click at [294, 90] on input "25" at bounding box center [294, 94] width 22 height 13
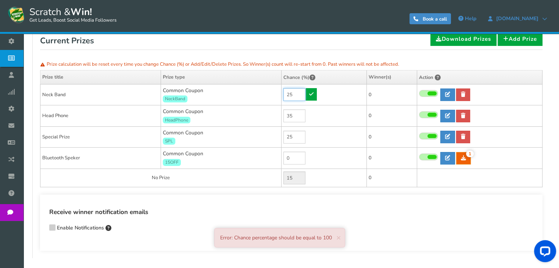
click at [294, 90] on input "25" at bounding box center [294, 94] width 22 height 13
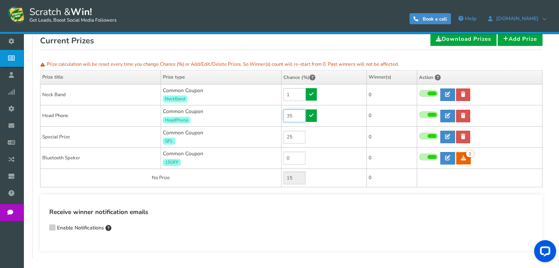
click at [294, 114] on input "35" at bounding box center [294, 116] width 22 height 13
type input "25"
click at [294, 114] on input "35" at bounding box center [294, 116] width 22 height 13
click at [297, 90] on input "25" at bounding box center [294, 94] width 22 height 13
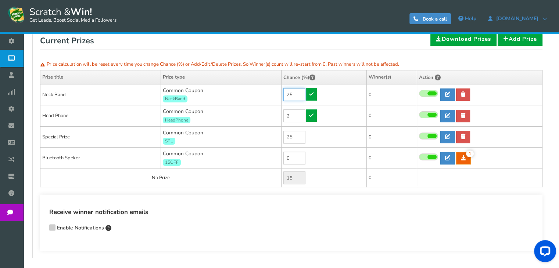
type input "35"
click at [297, 90] on input "25" at bounding box center [294, 94] width 22 height 13
type input "1"
click at [312, 92] on icon at bounding box center [311, 94] width 4 height 5
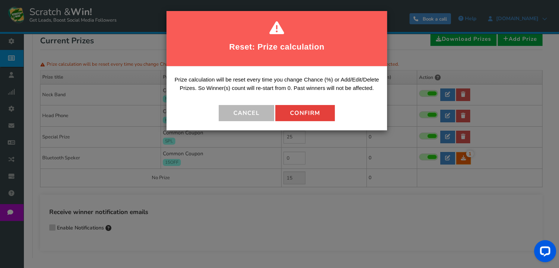
click at [312, 112] on button "Confirm" at bounding box center [305, 113] width 60 height 16
type input "39"
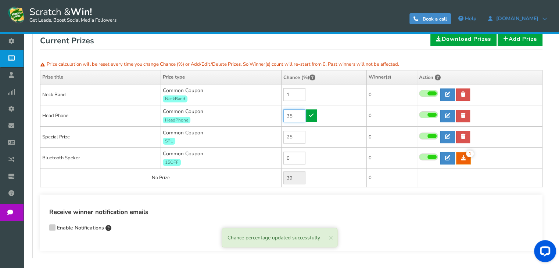
click at [293, 114] on input "35" at bounding box center [294, 116] width 22 height 13
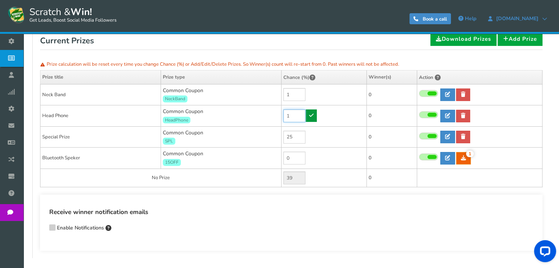
type input "1"
click at [311, 115] on icon at bounding box center [311, 115] width 4 height 5
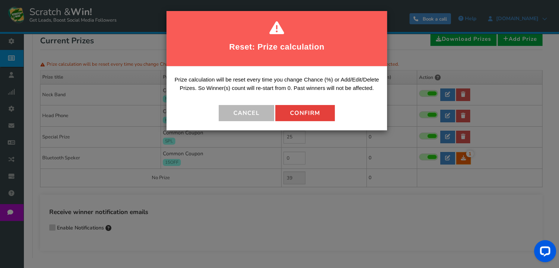
click at [300, 111] on button "Confirm" at bounding box center [305, 113] width 60 height 16
type input "73"
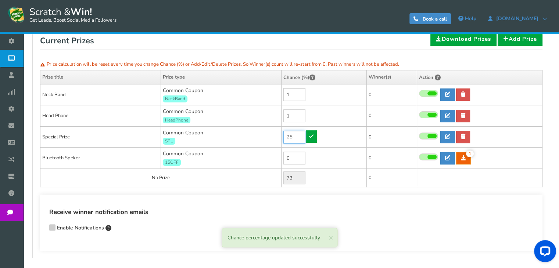
click at [297, 135] on input "25" at bounding box center [294, 137] width 22 height 13
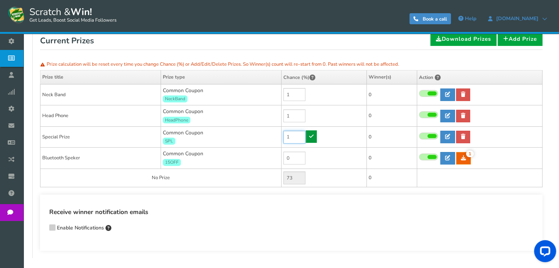
type input "1"
click at [309, 134] on icon at bounding box center [311, 136] width 4 height 5
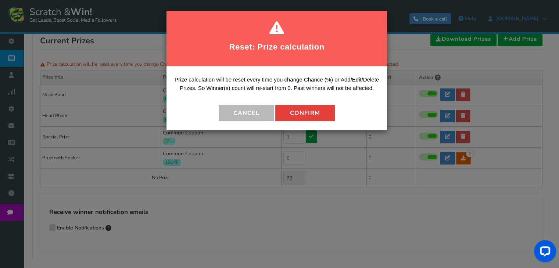
click at [312, 114] on button "Confirm" at bounding box center [305, 113] width 60 height 16
type input "97"
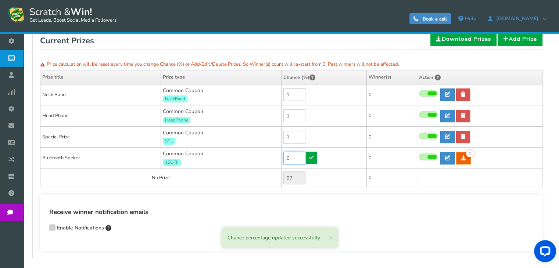
click at [291, 158] on input "0" at bounding box center [294, 158] width 22 height 13
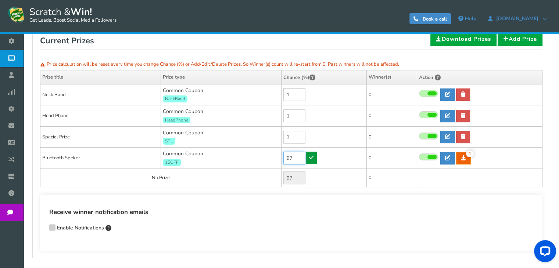
type input "97"
click at [312, 158] on icon at bounding box center [311, 157] width 4 height 5
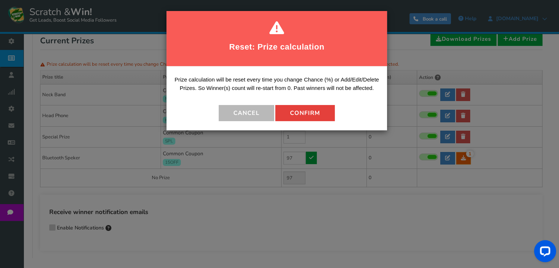
click at [316, 114] on button "Confirm" at bounding box center [305, 113] width 60 height 16
type input "0"
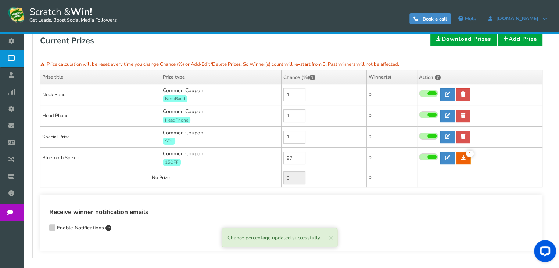
scroll to position [104, 0]
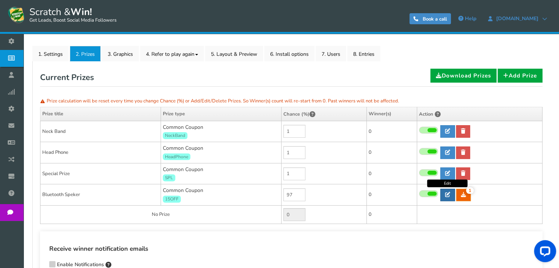
click at [447, 194] on icon at bounding box center [447, 194] width 5 height 5
type input "Bluetooth Speker"
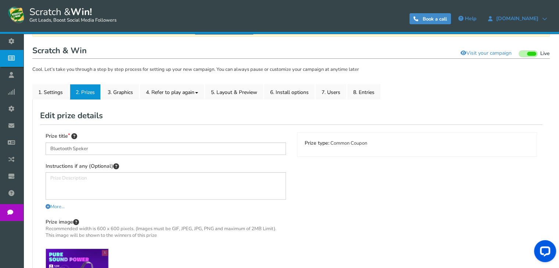
scroll to position [65, 0]
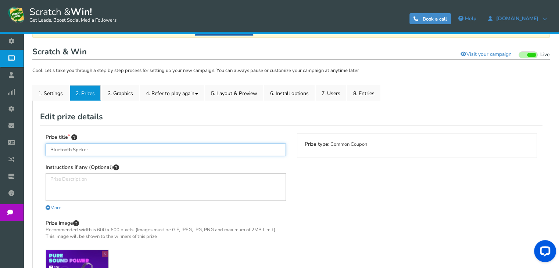
click at [113, 147] on input "Bluetooth Speker" at bounding box center [166, 150] width 240 height 12
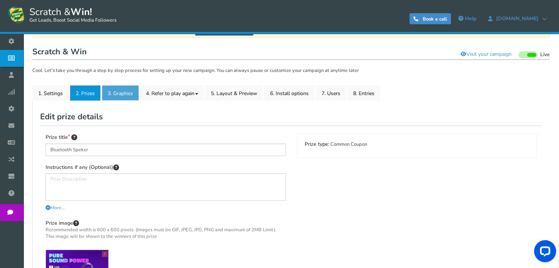
click at [115, 93] on link "3. Graphics" at bounding box center [120, 92] width 37 height 15
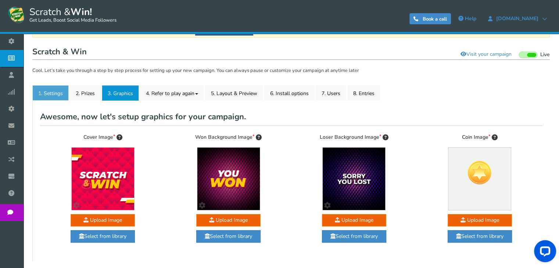
click at [55, 94] on link "1. Settings" at bounding box center [50, 92] width 36 height 15
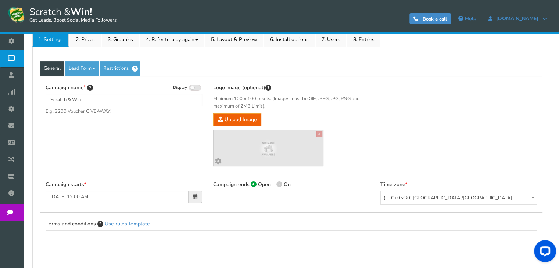
scroll to position [102, 0]
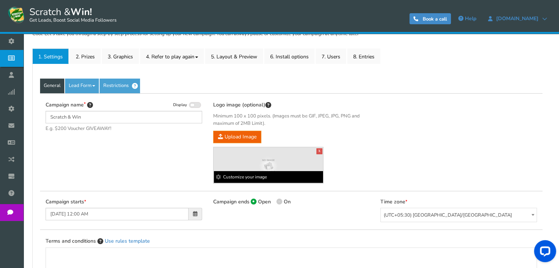
click at [218, 176] on span at bounding box center [218, 177] width 5 height 5
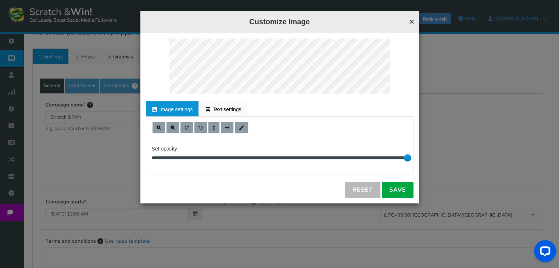
click at [410, 21] on button "×" at bounding box center [412, 22] width 6 height 10
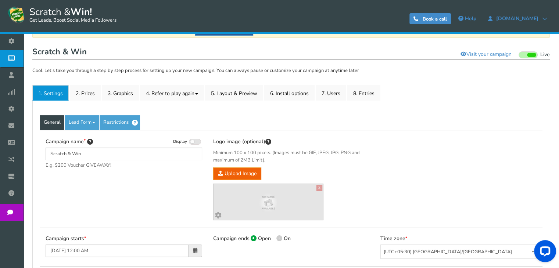
scroll to position [28, 0]
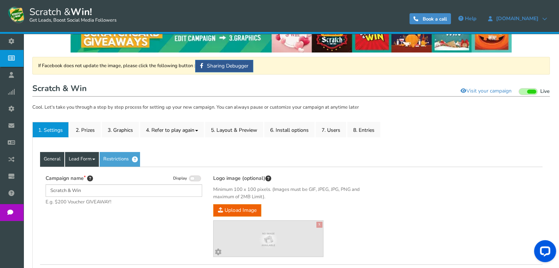
click at [82, 158] on link "Lead Form" at bounding box center [82, 159] width 34 height 15
click at [84, 158] on link "Lead Form" at bounding box center [82, 159] width 34 height 15
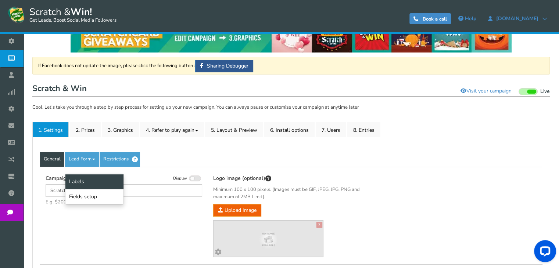
click at [85, 178] on link "Labels" at bounding box center [94, 181] width 58 height 15
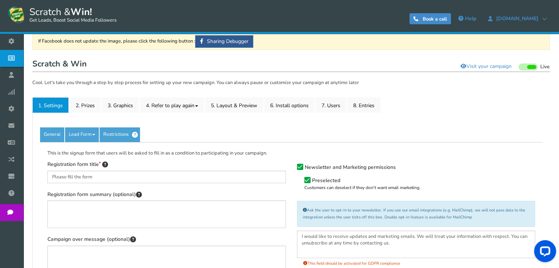
scroll to position [102, 0]
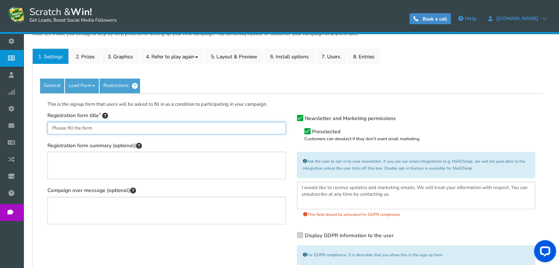
click at [106, 127] on input "Please fill the form" at bounding box center [166, 128] width 239 height 12
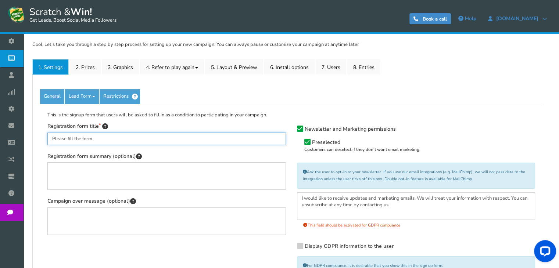
scroll to position [55, 0]
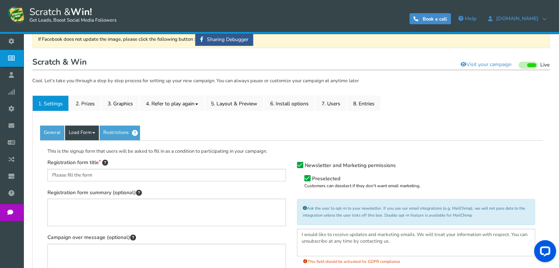
click at [93, 134] on link "Lead Form" at bounding box center [82, 133] width 34 height 15
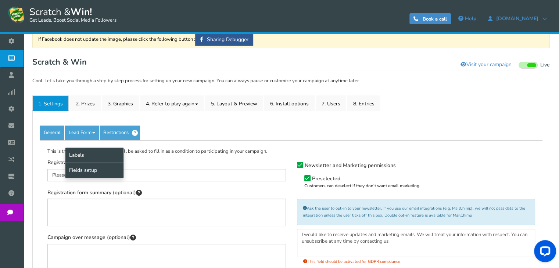
click at [94, 165] on link "Fields setup" at bounding box center [94, 170] width 58 height 15
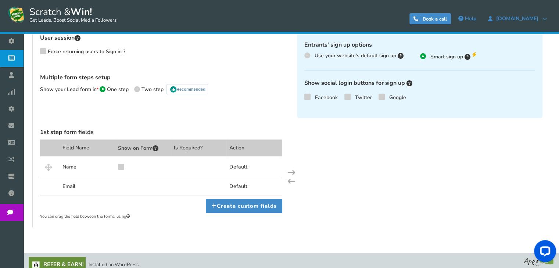
scroll to position [178, 0]
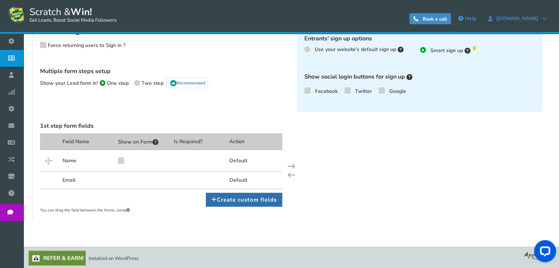
click at [219, 199] on link "Create custom fields" at bounding box center [244, 200] width 76 height 14
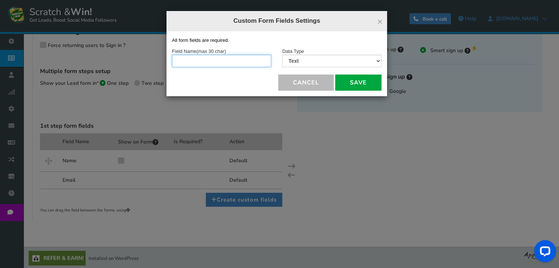
click at [223, 60] on input "text" at bounding box center [221, 61] width 99 height 12
type input "Mobile Number"
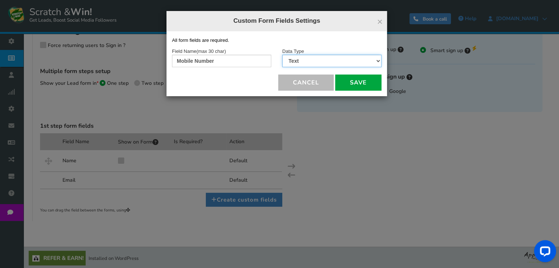
click at [374, 57] on select "Text Number Multiple Options (can only select one) Multiple Options (can select…" at bounding box center [331, 61] width 99 height 12
select select "2"
click at [282, 55] on select "Text Number Multiple Options (can only select one) Multiple Options (can select…" at bounding box center [331, 61] width 99 height 12
click at [361, 82] on button "Save" at bounding box center [358, 83] width 46 height 16
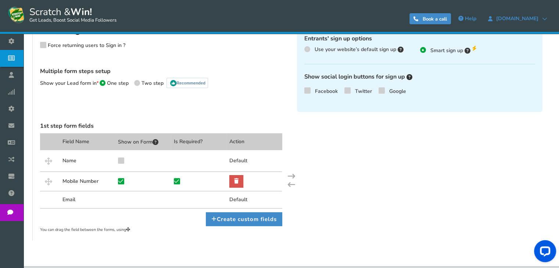
click at [119, 160] on icon at bounding box center [120, 160] width 5 height 6
click at [118, 160] on input "checkbox" at bounding box center [114, 163] width 7 height 7
checkbox input "true"
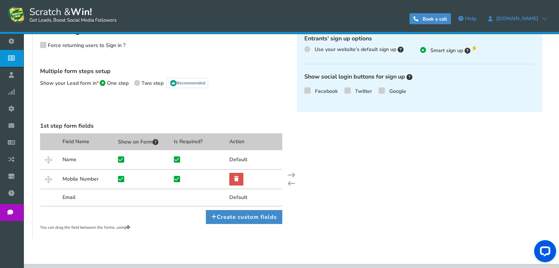
click at [67, 196] on div "Email" at bounding box center [88, 197] width 56 height 17
click at [65, 196] on div "Email" at bounding box center [88, 197] width 56 height 17
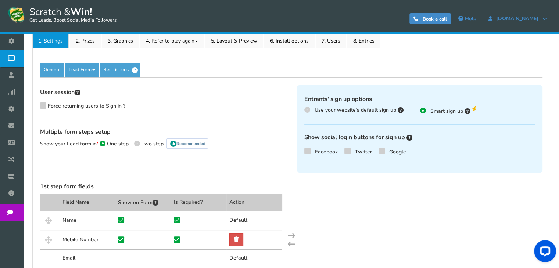
scroll to position [105, 0]
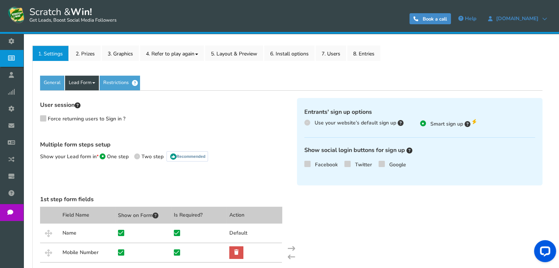
click at [94, 81] on link "Lead Form" at bounding box center [82, 83] width 34 height 15
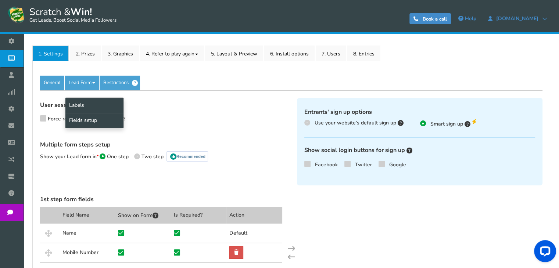
click at [97, 103] on link "Labels" at bounding box center [94, 105] width 58 height 15
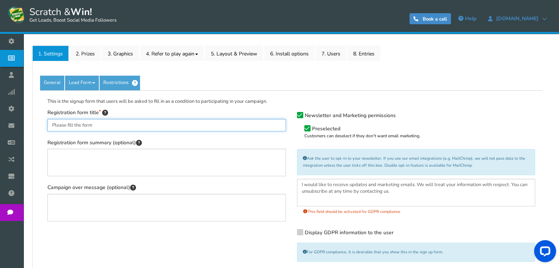
click at [140, 122] on input "Please fill the form" at bounding box center [166, 125] width 239 height 12
click at [131, 126] on input "Please fill the form" at bounding box center [166, 125] width 239 height 12
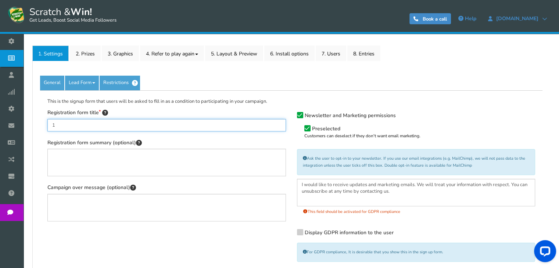
type input "1"
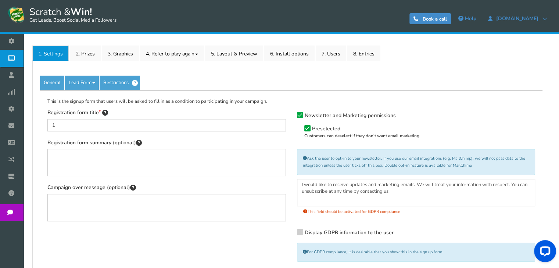
click at [384, 115] on span "Newsletter and Marketing permissions" at bounding box center [350, 115] width 91 height 7
click at [290, 115] on input "Newsletter and Marketing permissions" at bounding box center [290, 116] width 0 height 5
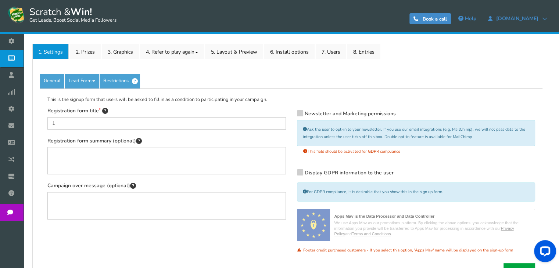
scroll to position [180, 0]
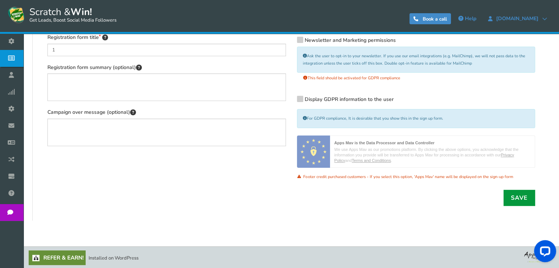
click at [523, 200] on link "Save" at bounding box center [520, 198] width 32 height 16
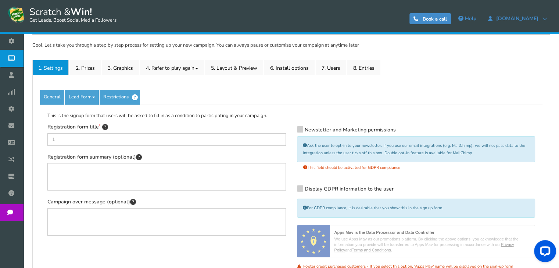
scroll to position [70, 0]
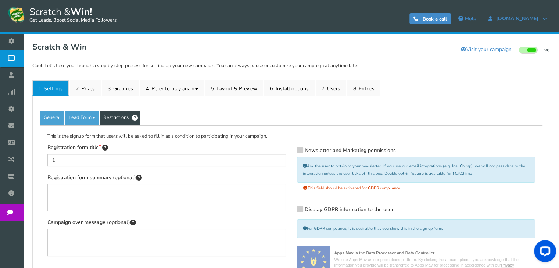
click at [114, 117] on link "Restrictions" at bounding box center [120, 118] width 40 height 15
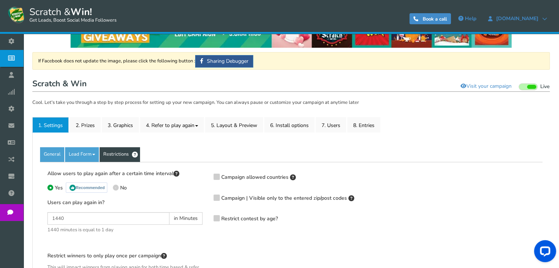
scroll to position [0, 0]
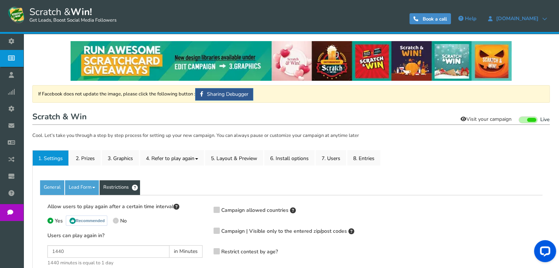
click at [493, 121] on link "Visit your campaign" at bounding box center [486, 119] width 61 height 12
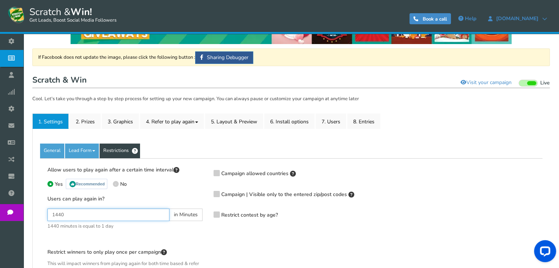
click at [138, 215] on input "1440" at bounding box center [108, 215] width 122 height 12
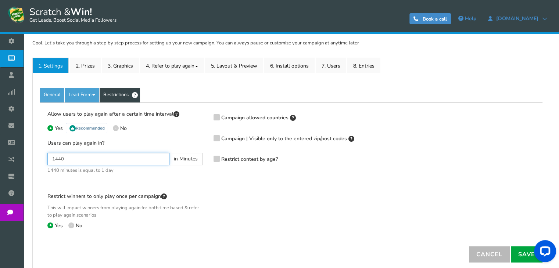
scroll to position [110, 0]
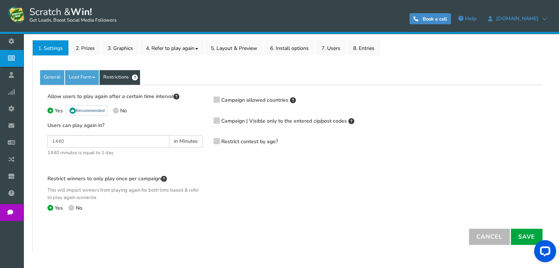
click at [71, 206] on span at bounding box center [71, 208] width 6 height 6
click at [71, 207] on input "No" at bounding box center [70, 209] width 5 height 5
radio input "true"
drag, startPoint x: 518, startPoint y: 235, endPoint x: 512, endPoint y: 238, distance: 6.8
click at [518, 235] on link "Save" at bounding box center [527, 237] width 32 height 16
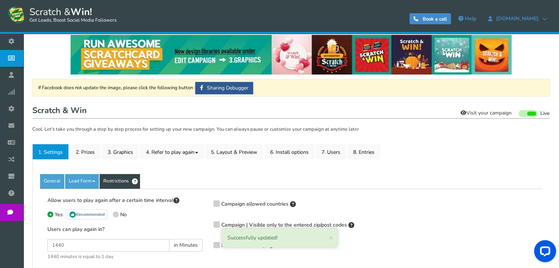
scroll to position [0, 0]
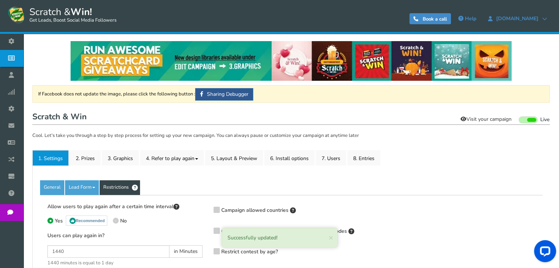
click at [479, 118] on link "Visit your campaign" at bounding box center [486, 119] width 61 height 12
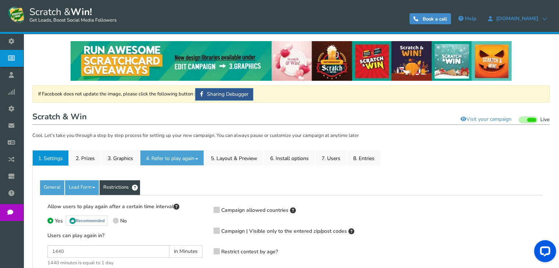
click at [163, 158] on link "4. Refer to play again" at bounding box center [172, 157] width 64 height 15
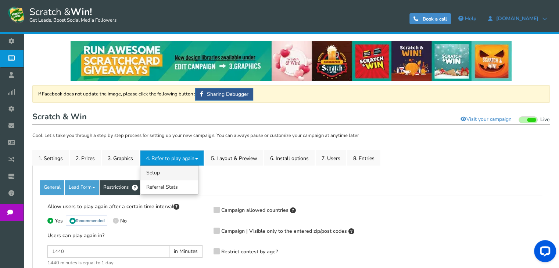
click at [159, 169] on link "4.1 Referrals Setup" at bounding box center [169, 173] width 58 height 14
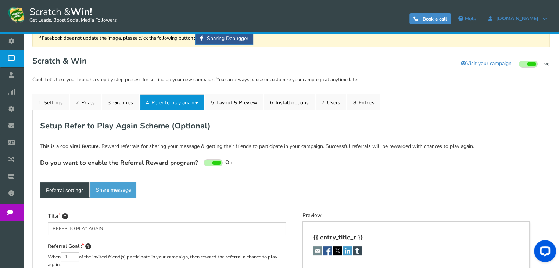
type textarea "Refer your friends and get more chances to win!"
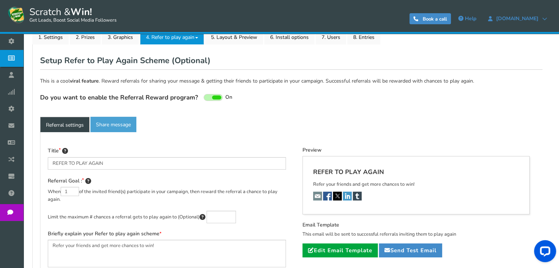
scroll to position [129, 0]
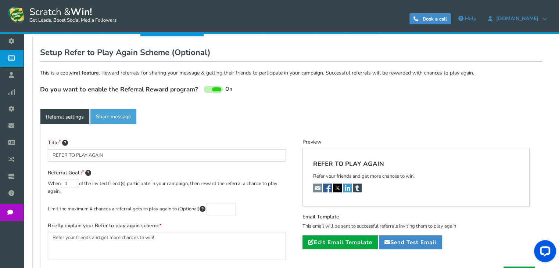
click at [205, 87] on span at bounding box center [213, 89] width 19 height 7
click at [0, 0] on input "On Off" at bounding box center [0, 0] width 0 height 0
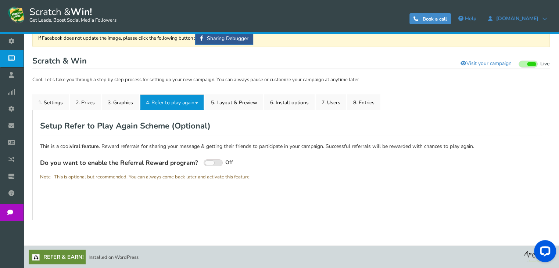
scroll to position [19, 0]
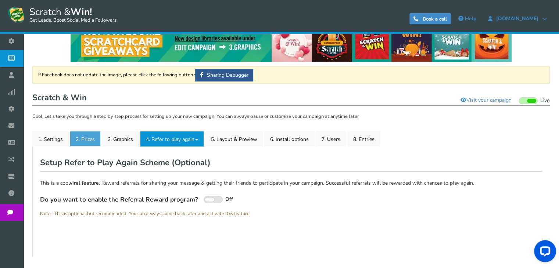
click at [84, 142] on link "2. Prizes" at bounding box center [85, 138] width 31 height 15
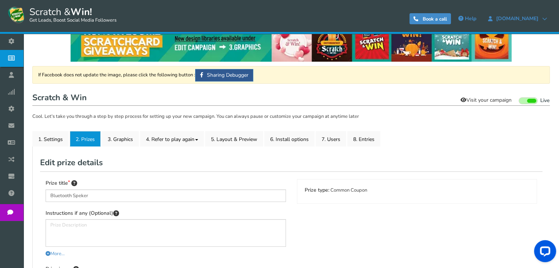
click at [477, 99] on link "Visit your campaign" at bounding box center [486, 100] width 61 height 12
click at [52, 140] on link "1. Settings" at bounding box center [50, 138] width 36 height 15
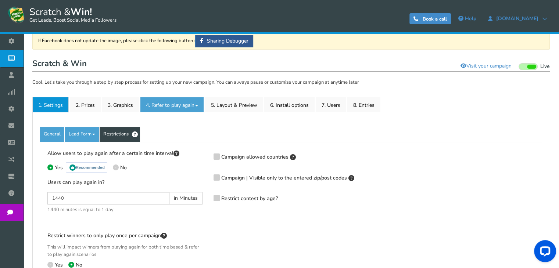
scroll to position [129, 0]
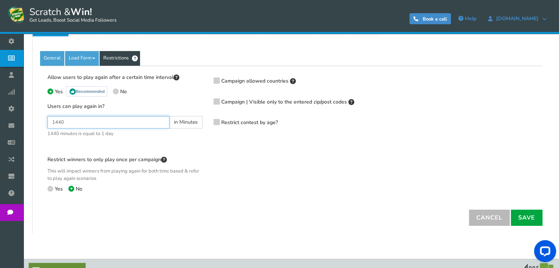
click at [100, 118] on input "1440" at bounding box center [108, 122] width 122 height 12
type input "2"
click at [529, 221] on link "Save" at bounding box center [527, 218] width 32 height 16
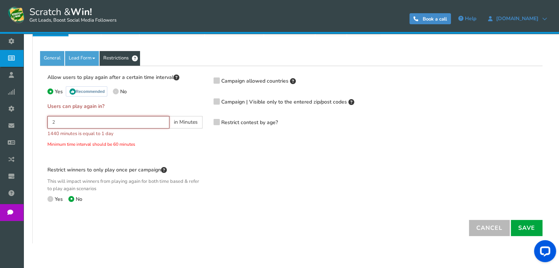
click at [117, 118] on input "2" at bounding box center [108, 122] width 122 height 12
click at [121, 89] on span "No" at bounding box center [123, 91] width 7 height 7
click at [118, 90] on input "No" at bounding box center [115, 92] width 5 height 5
radio input "true"
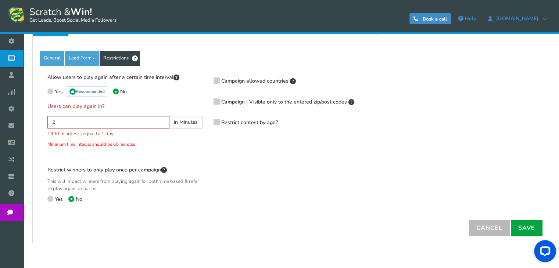
scroll to position [104, 0]
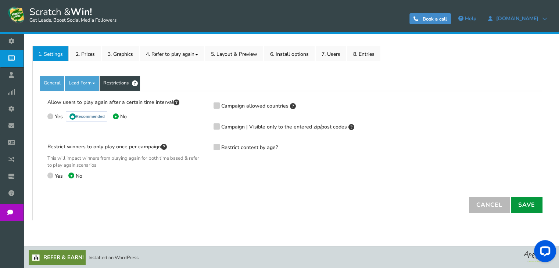
click at [525, 203] on link "Save" at bounding box center [527, 205] width 32 height 16
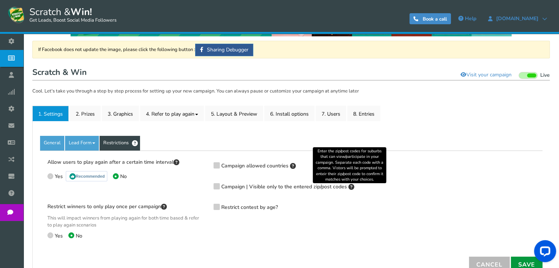
scroll to position [0, 0]
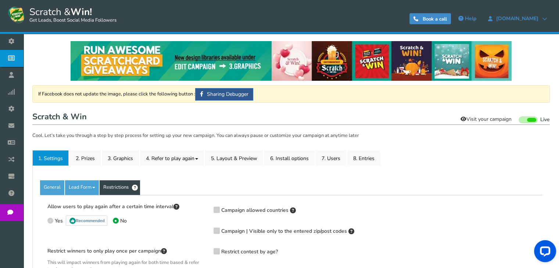
click at [481, 118] on link "Visit your campaign" at bounding box center [486, 119] width 61 height 12
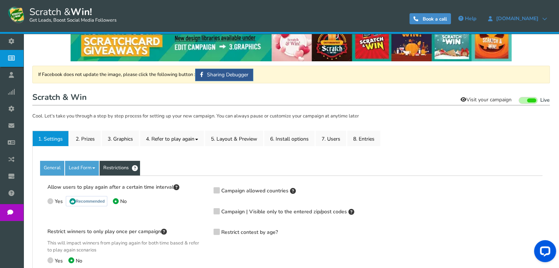
scroll to position [37, 0]
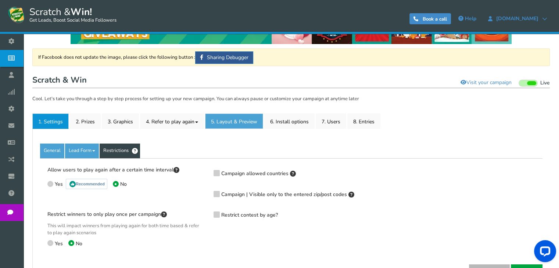
click at [257, 125] on link "5. Layout & Preview" at bounding box center [234, 121] width 58 height 15
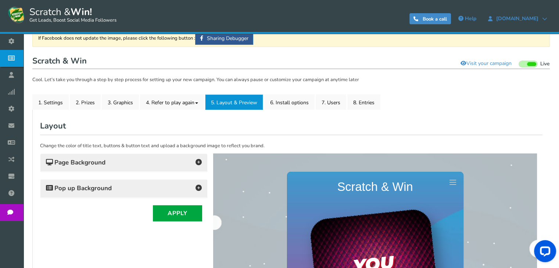
scroll to position [74, 0]
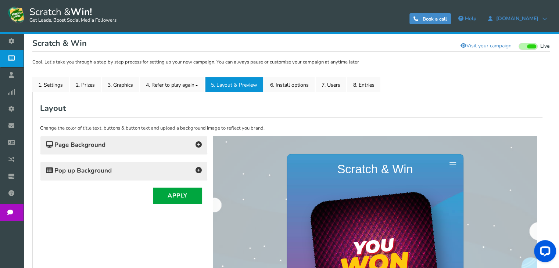
click at [197, 142] on icon at bounding box center [199, 145] width 6 height 6
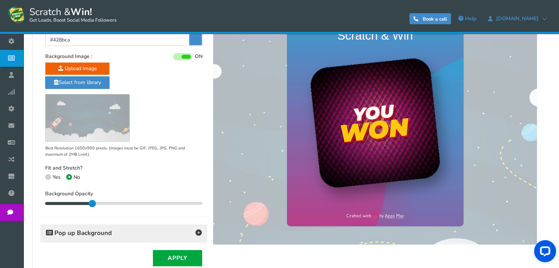
scroll to position [221, 0]
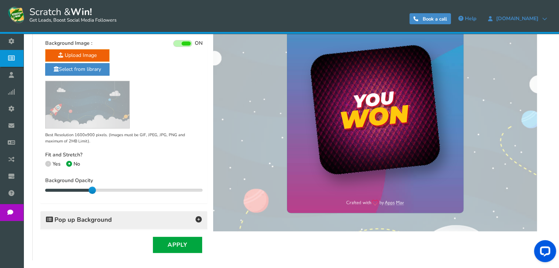
click at [47, 163] on icon at bounding box center [47, 163] width 1 height 1
click at [47, 162] on input "Yes" at bounding box center [47, 164] width 5 height 5
radio input "true"
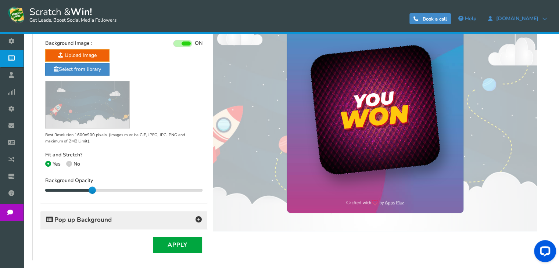
click at [68, 164] on span at bounding box center [69, 164] width 6 height 6
click at [68, 164] on input "No" at bounding box center [68, 164] width 5 height 5
radio input "true"
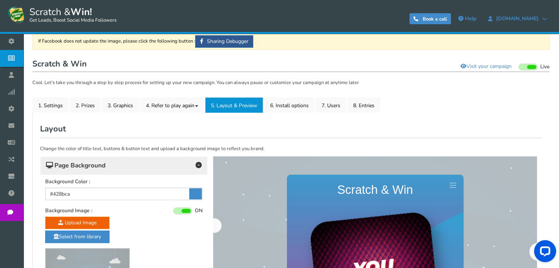
scroll to position [39, 0]
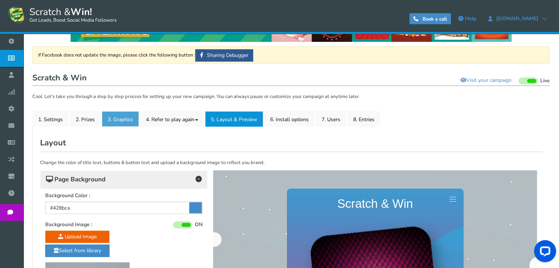
click at [129, 119] on link "3. Graphics" at bounding box center [120, 118] width 37 height 15
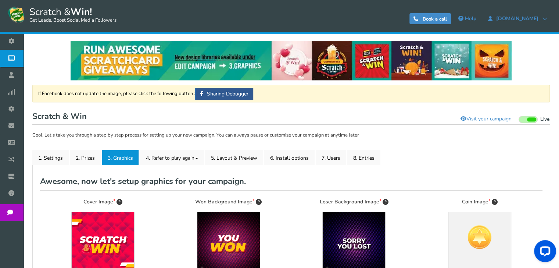
scroll to position [0, 0]
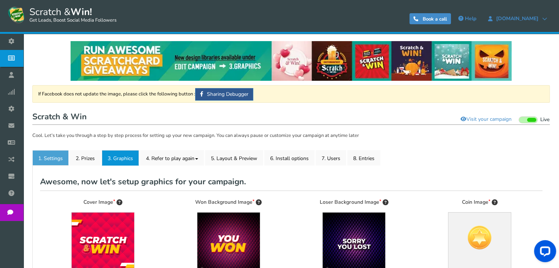
click at [61, 156] on link "1. Settings" at bounding box center [50, 157] width 36 height 15
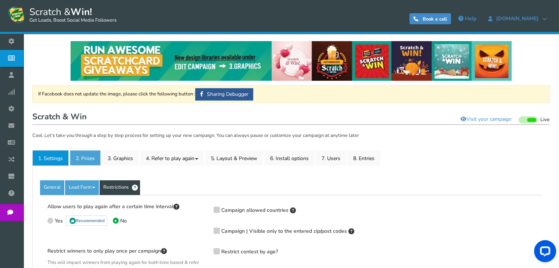
click at [85, 158] on link "2. Prizes" at bounding box center [85, 157] width 31 height 15
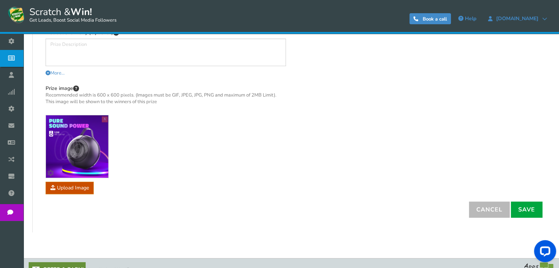
scroll to position [212, 0]
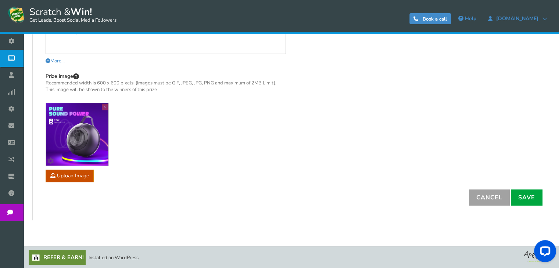
click at [479, 193] on link "Cancel" at bounding box center [489, 198] width 41 height 16
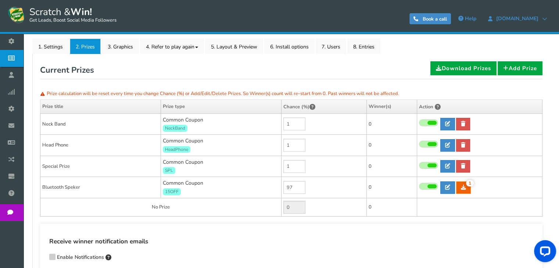
scroll to position [104, 0]
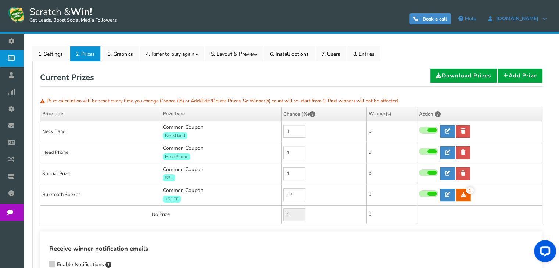
click at [172, 196] on span "15OFF" at bounding box center [172, 199] width 18 height 7
click at [171, 196] on span "15OFF" at bounding box center [172, 199] width 18 height 7
click at [462, 190] on link "1" at bounding box center [463, 195] width 15 height 12
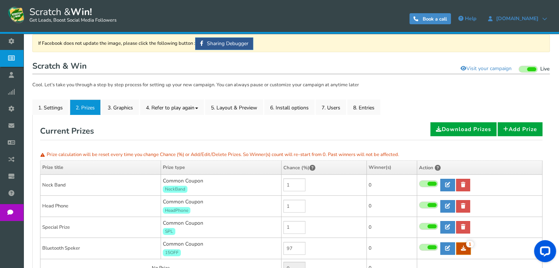
scroll to position [31, 0]
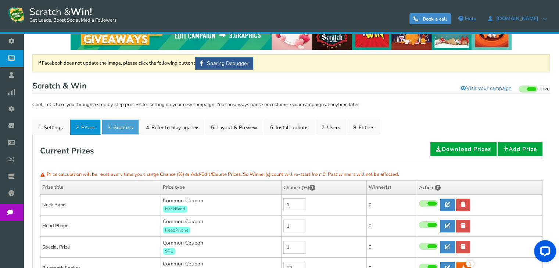
click at [125, 129] on link "3. Graphics" at bounding box center [120, 126] width 37 height 15
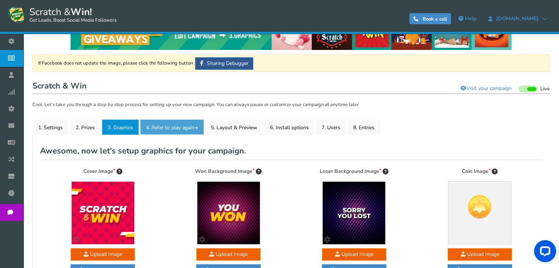
click at [175, 129] on link "4. Refer to play again" at bounding box center [172, 126] width 64 height 15
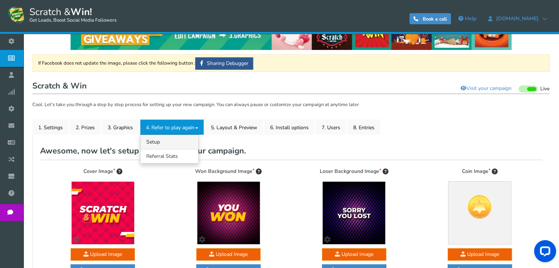
click at [169, 142] on link "4.1 Referrals Setup" at bounding box center [169, 142] width 58 height 14
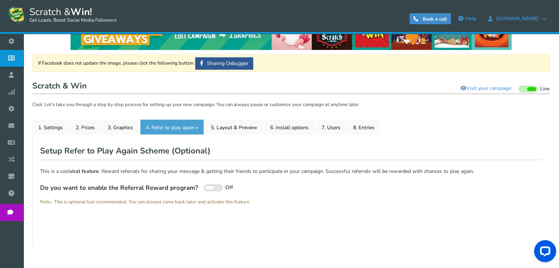
click at [176, 131] on link "4. Refer to play again" at bounding box center [172, 126] width 64 height 15
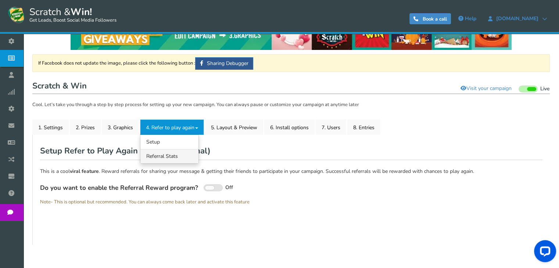
click at [168, 157] on link "4.2 Referral Stats" at bounding box center [169, 156] width 58 height 14
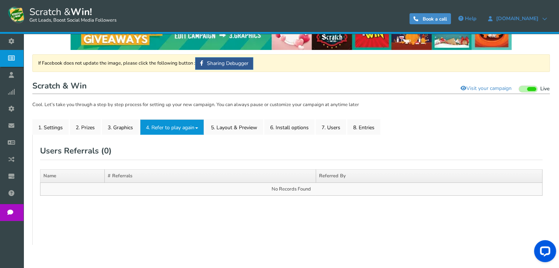
scroll to position [56, 0]
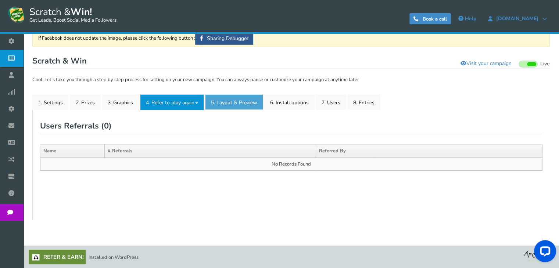
click at [242, 105] on link "5. Layout & Preview" at bounding box center [234, 101] width 58 height 15
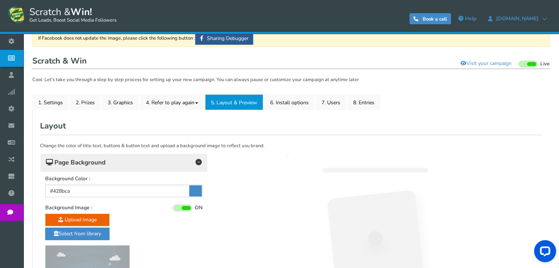
scroll to position [93, 0]
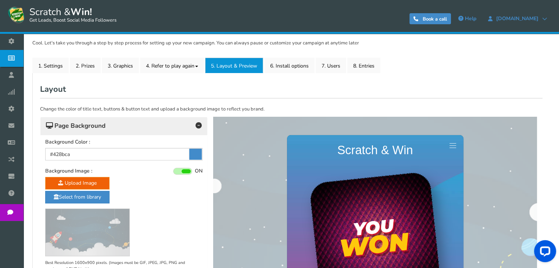
click at [195, 121] on h4 "Page Background" at bounding box center [124, 126] width 156 height 10
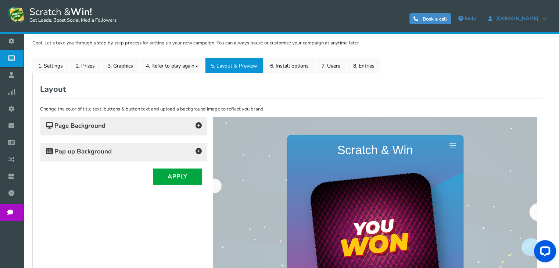
click at [197, 149] on icon at bounding box center [199, 151] width 6 height 6
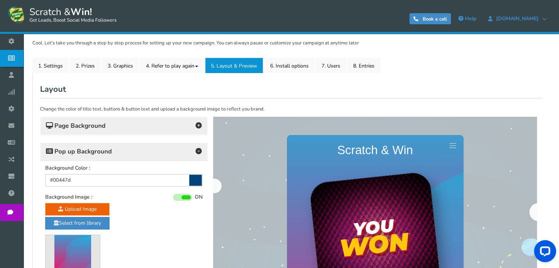
click at [197, 149] on icon at bounding box center [199, 151] width 6 height 6
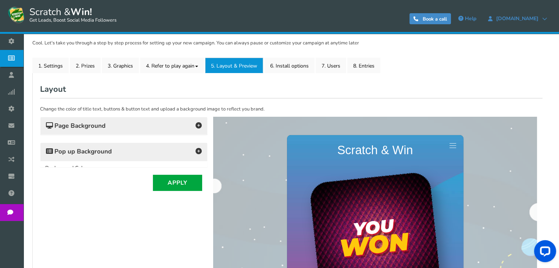
click at [197, 149] on icon at bounding box center [199, 151] width 6 height 6
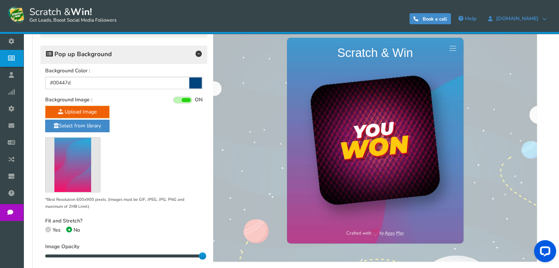
scroll to position [203, 0]
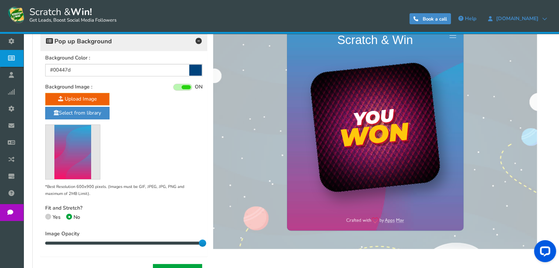
click at [50, 215] on span at bounding box center [48, 217] width 6 height 6
click at [50, 216] on input "Yes" at bounding box center [47, 218] width 5 height 5
radio input "true"
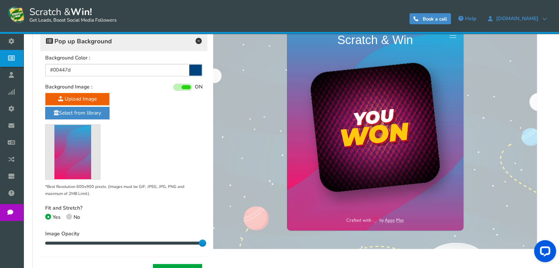
click at [74, 215] on span "No" at bounding box center [77, 217] width 7 height 7
click at [71, 216] on input "No" at bounding box center [68, 218] width 5 height 5
radio input "true"
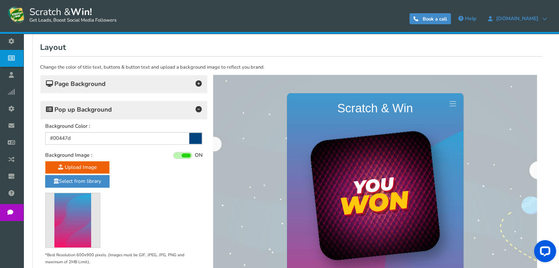
scroll to position [122, 0]
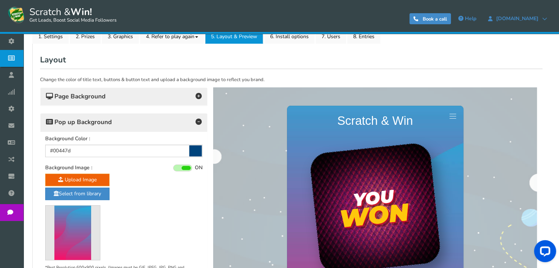
click at [196, 119] on icon at bounding box center [199, 122] width 6 height 6
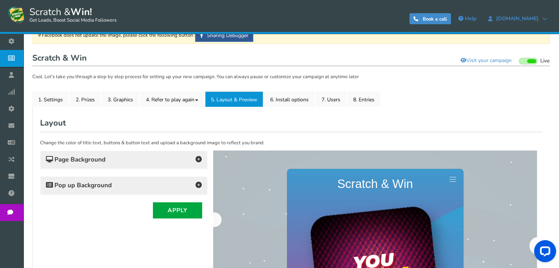
scroll to position [12, 0]
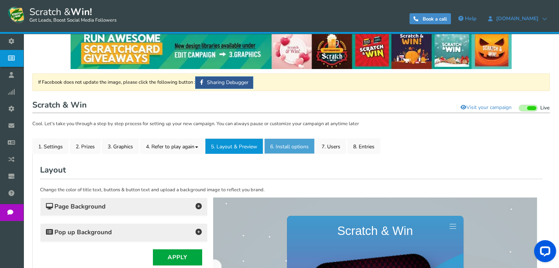
click at [284, 150] on link "6. Install options New" at bounding box center [289, 146] width 50 height 15
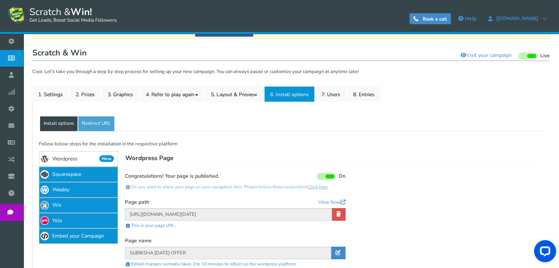
scroll to position [85, 0]
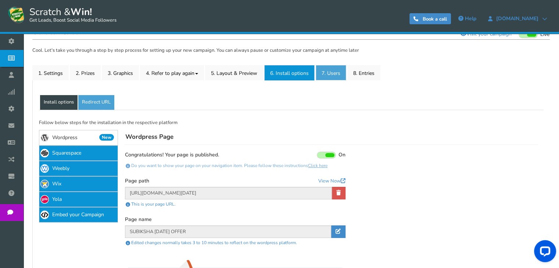
click at [326, 72] on link "7. Users" at bounding box center [331, 72] width 31 height 15
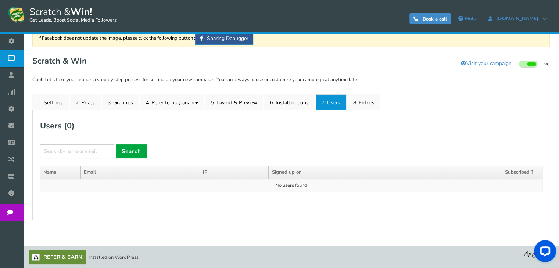
scroll to position [69, 0]
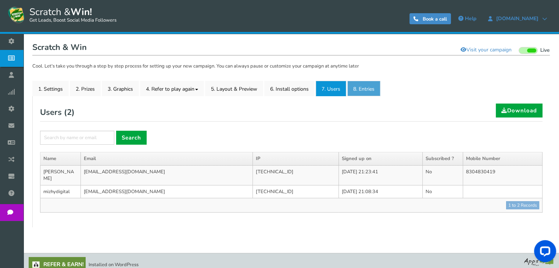
click at [369, 86] on link "8. Entries" at bounding box center [363, 88] width 33 height 15
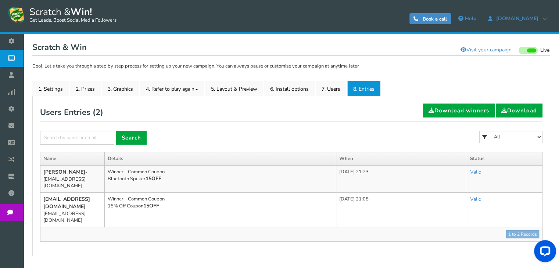
click at [144, 178] on td "Winner - Common Coupon Bluetooth Speker 15OFF" at bounding box center [221, 178] width 232 height 27
click at [151, 172] on td "Winner - Common Coupon Bluetooth Speker 15OFF" at bounding box center [221, 178] width 232 height 27
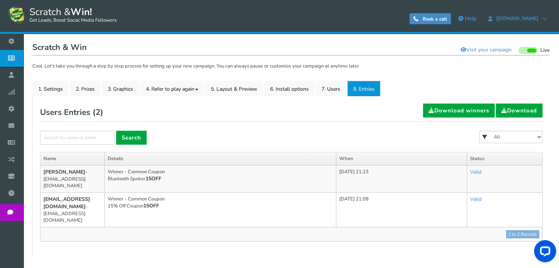
click at [151, 172] on td "Winner - Common Coupon Bluetooth Speker 15OFF" at bounding box center [221, 178] width 232 height 27
click at [148, 180] on b "15OFF" at bounding box center [154, 178] width 16 height 7
click at [482, 173] on link "Valid" at bounding box center [475, 172] width 11 height 7
click at [468, 190] on link "Valid" at bounding box center [453, 190] width 68 height 14
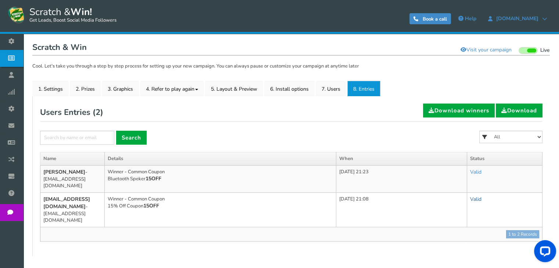
click at [482, 196] on link "Valid" at bounding box center [475, 199] width 11 height 7
click at [459, 225] on link "Invalid" at bounding box center [453, 232] width 68 height 14
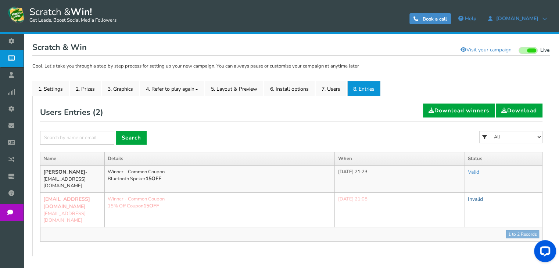
click at [481, 196] on link "Invalid" at bounding box center [475, 199] width 15 height 7
click at [468, 211] on link "Valid" at bounding box center [453, 218] width 71 height 14
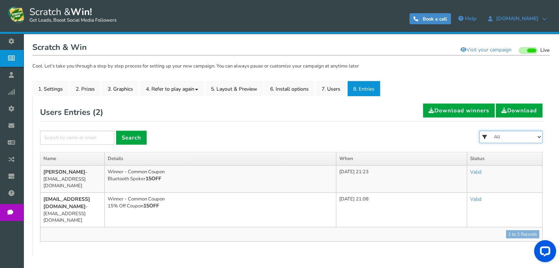
click at [515, 135] on select "All Neck Band Head Phone Special Prize Bluetooth Speker" at bounding box center [510, 137] width 63 height 12
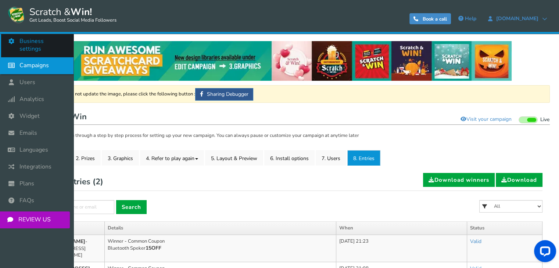
click at [23, 42] on span "Business settings" at bounding box center [42, 44] width 47 height 15
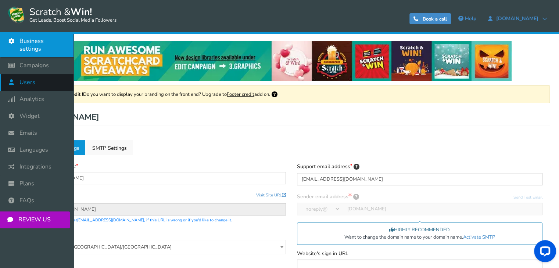
click at [21, 79] on span "Users" at bounding box center [27, 83] width 16 height 8
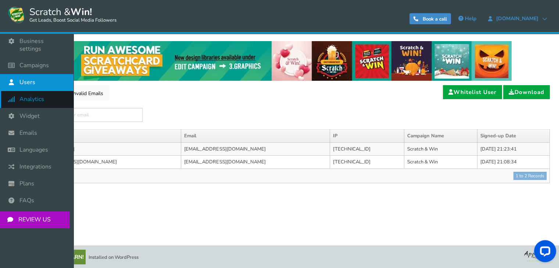
click at [19, 91] on icon at bounding box center [13, 99] width 14 height 16
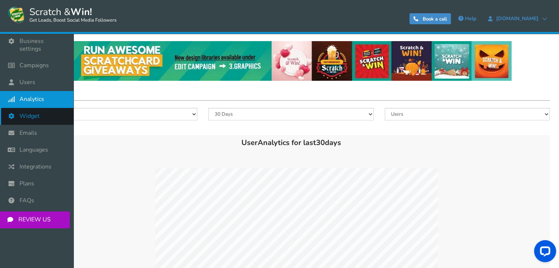
click at [22, 112] on span "Widget" at bounding box center [29, 116] width 20 height 8
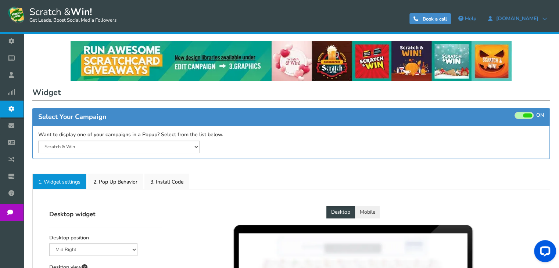
select select "mid-bottom-bar"
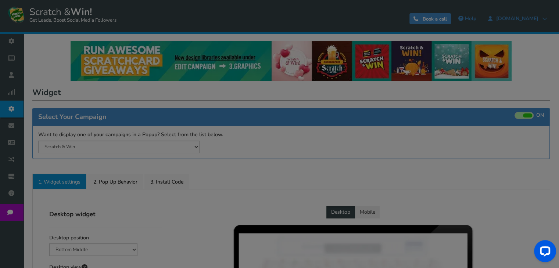
radio input "true"
select select "inherit"
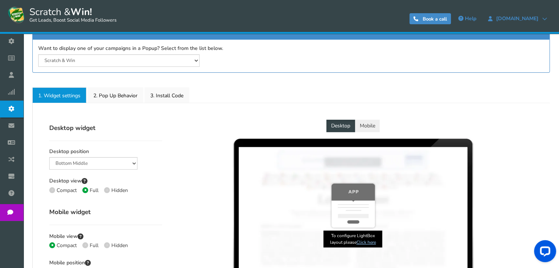
scroll to position [110, 0]
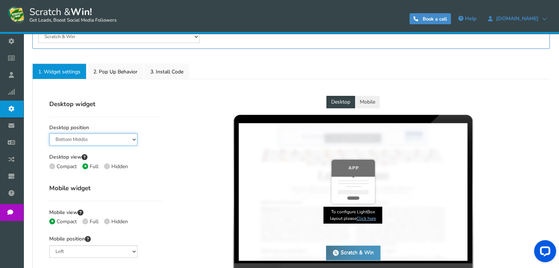
click at [128, 141] on select "Mid Right Mid Left Top Bar Bottom Bar Bottom Left Bottom Right Bottom Middle" at bounding box center [93, 139] width 88 height 12
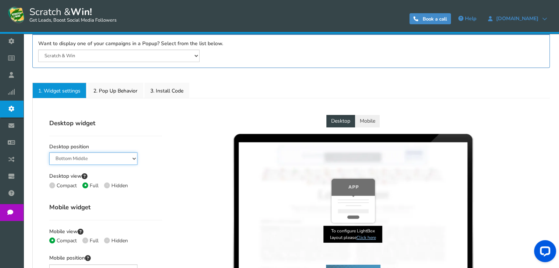
scroll to position [74, 0]
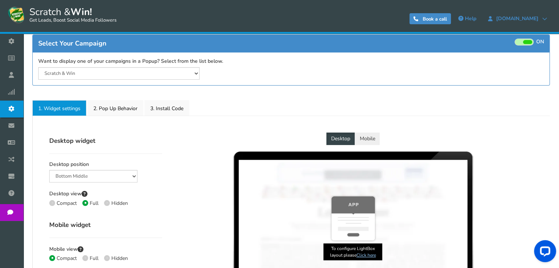
click at [372, 141] on button "Mobile" at bounding box center [367, 139] width 25 height 12
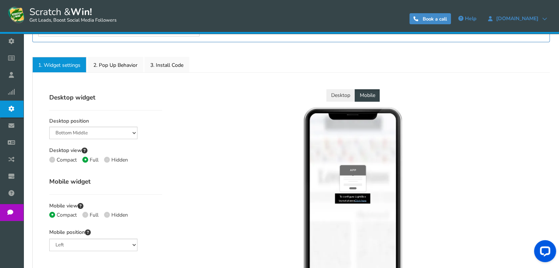
scroll to position [147, 0]
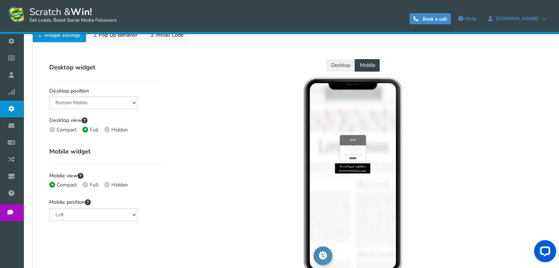
click at [85, 184] on icon at bounding box center [85, 184] width 1 height 1
click at [85, 184] on input "Full" at bounding box center [84, 185] width 5 height 5
radio input "true"
click at [51, 183] on span at bounding box center [52, 185] width 6 height 6
click at [51, 183] on input "Compact" at bounding box center [51, 185] width 5 height 5
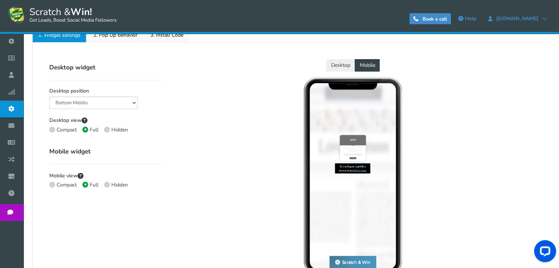
radio input "true"
click at [90, 185] on span "Full" at bounding box center [94, 185] width 9 height 7
click at [87, 185] on input "Full" at bounding box center [84, 185] width 5 height 5
radio input "true"
click at [51, 184] on icon at bounding box center [51, 184] width 1 height 1
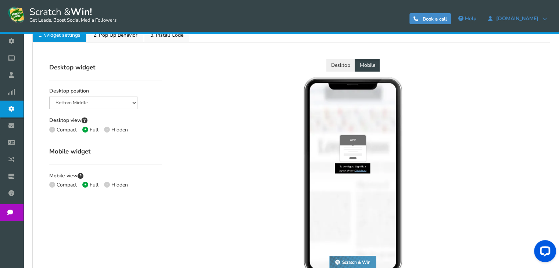
click at [51, 184] on input "Compact" at bounding box center [51, 185] width 5 height 5
radio input "true"
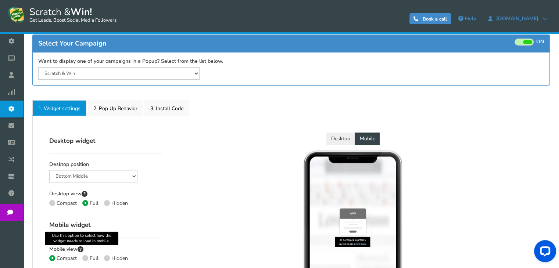
scroll to position [74, 0]
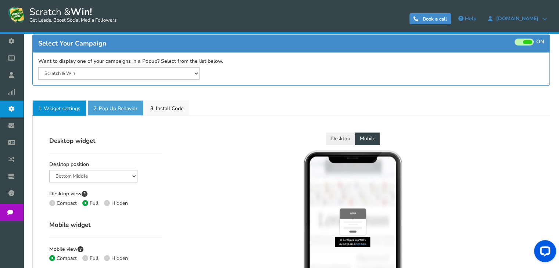
click at [107, 111] on link "2. Pop Up Behavior" at bounding box center [115, 107] width 56 height 15
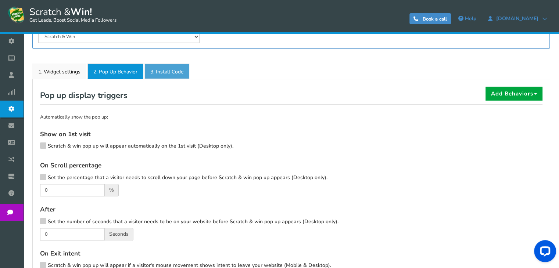
click at [167, 72] on link "3. Install Code" at bounding box center [166, 71] width 45 height 15
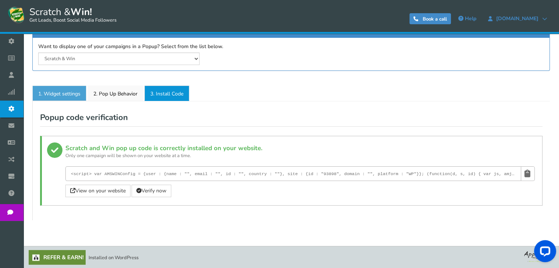
click at [74, 98] on link "1. Widget settings" at bounding box center [59, 93] width 54 height 15
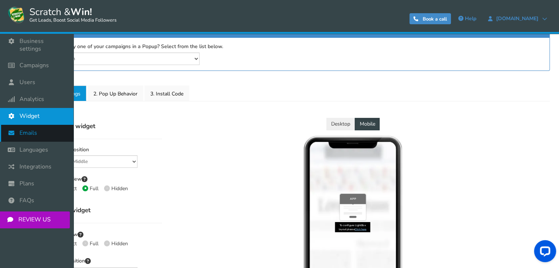
click at [18, 126] on icon at bounding box center [13, 133] width 14 height 16
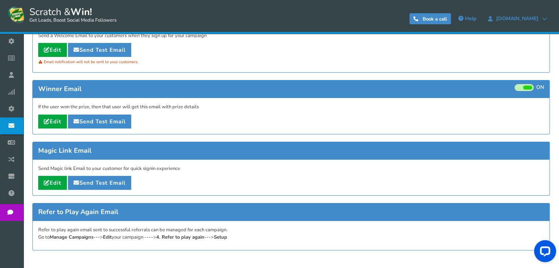
scroll to position [147, 0]
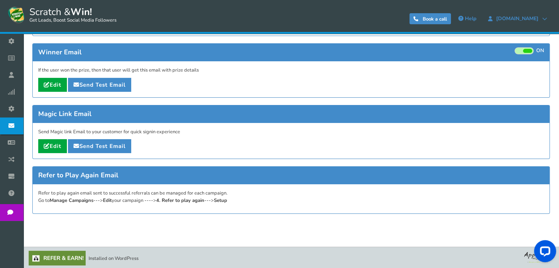
click at [151, 131] on p "Send Magic link Email to your customer for quick signin experience" at bounding box center [291, 132] width 506 height 7
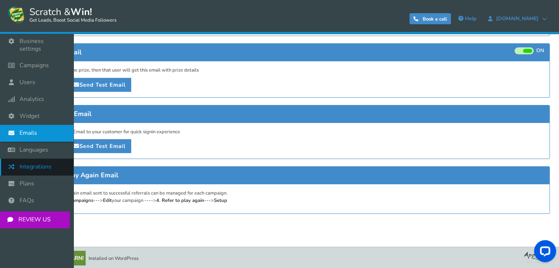
click at [18, 161] on icon at bounding box center [13, 167] width 14 height 16
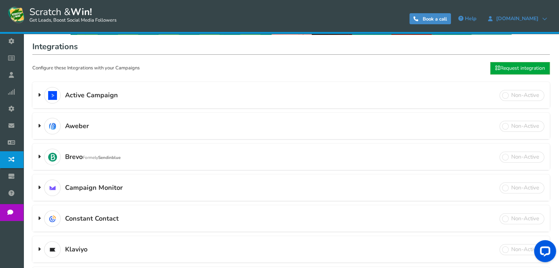
scroll to position [1, 0]
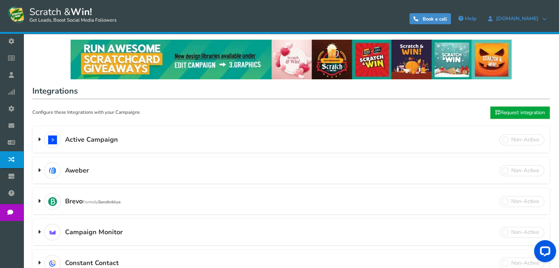
click at [39, 140] on span at bounding box center [39, 139] width 3 height 7
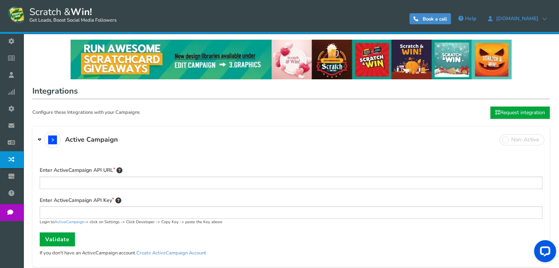
click at [39, 140] on span at bounding box center [39, 139] width 3 height 7
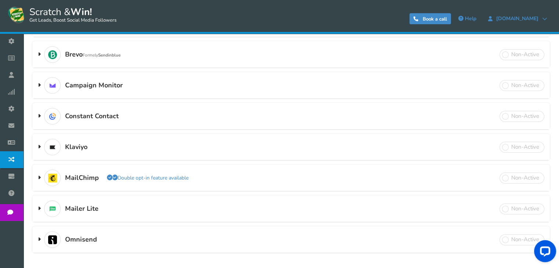
scroll to position [185, 0]
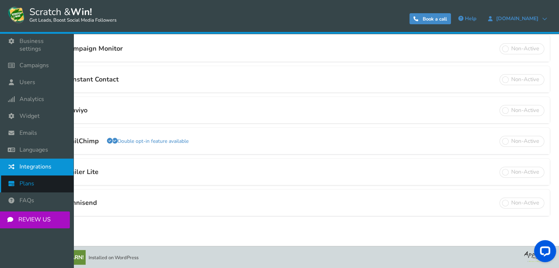
click at [26, 182] on link "Plans" at bounding box center [37, 184] width 74 height 17
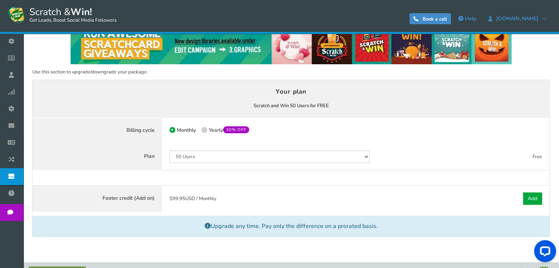
scroll to position [33, 0]
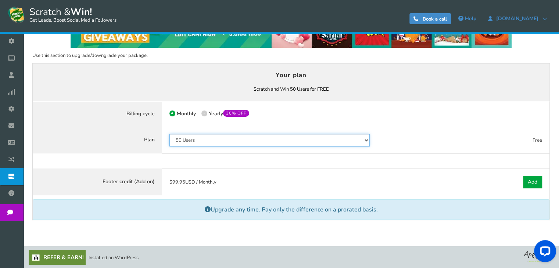
click at [198, 137] on select "50 Users 500 Users 2000 Users 10000 Users 25000 Users Unlimited" at bounding box center [269, 140] width 201 height 12
click at [169, 134] on select "50 Users 500 Users 2000 Users 10000 Users 25000 Users Unlimited" at bounding box center [269, 140] width 201 height 12
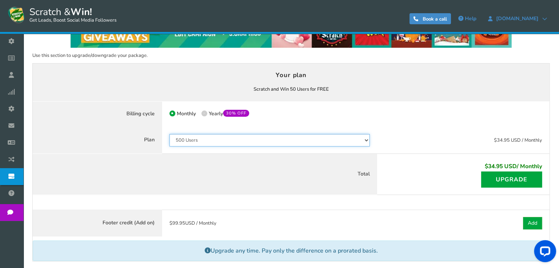
click at [205, 140] on select "50 Users 500 Users 2000 Users 10000 Users 25000 Users Unlimited" at bounding box center [269, 140] width 201 height 12
select select "796"
click at [169, 134] on select "50 Users 500 Users 2000 Users 10000 Users 25000 Users Unlimited" at bounding box center [269, 140] width 201 height 12
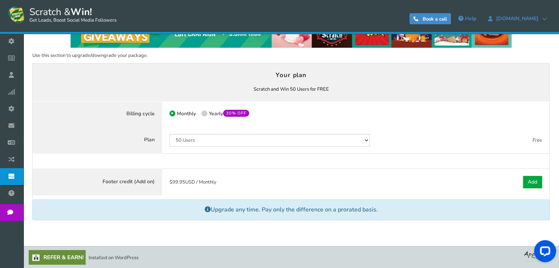
click at [204, 113] on icon at bounding box center [204, 113] width 1 height 1
click at [203, 113] on input "50% OFF Limited time offer! Yearly 30% OFF" at bounding box center [203, 114] width 5 height 5
radio input "true"
click at [182, 114] on span "Monthly" at bounding box center [186, 113] width 19 height 7
click at [174, 114] on input "Monthly" at bounding box center [171, 114] width 5 height 5
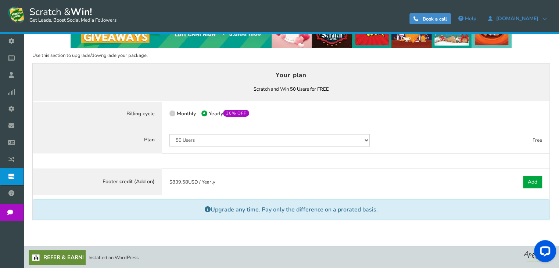
radio input "true"
click at [206, 114] on span at bounding box center [204, 114] width 6 height 6
click at [206, 114] on input "50% OFF Limited time offer! Yearly 30% OFF" at bounding box center [203, 114] width 5 height 5
radio input "true"
click at [187, 114] on span "Monthly" at bounding box center [186, 113] width 19 height 7
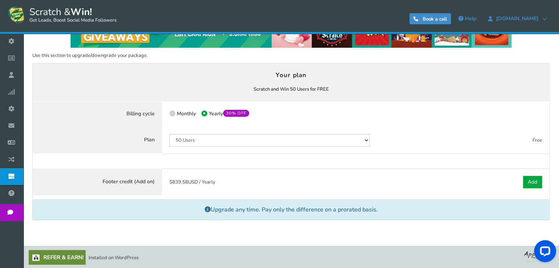
click at [174, 114] on input "Monthly" at bounding box center [171, 114] width 5 height 5
radio input "true"
click at [189, 144] on select "50 Users 500 Users 2000 Users 10000 Users 25000 Users Unlimited" at bounding box center [269, 140] width 201 height 12
click at [169, 134] on select "50 Users 500 Users 2000 Users 10000 Users 25000 Users Unlimited" at bounding box center [269, 140] width 201 height 12
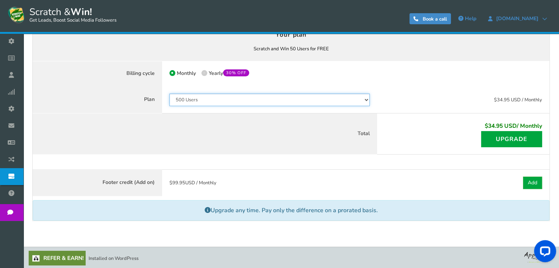
scroll to position [74, 0]
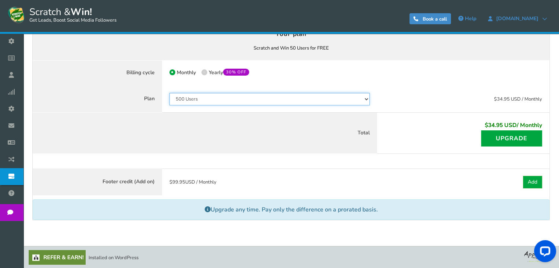
click at [254, 97] on select "50 Users 500 Users 2000 Users 10000 Users 25000 Users Unlimited" at bounding box center [269, 99] width 201 height 12
click at [169, 93] on select "50 Users 500 Users 2000 Users 10000 Users 25000 Users Unlimited" at bounding box center [269, 99] width 201 height 12
click at [243, 100] on select "50 Users 500 Users 2000 Users 10000 Users 25000 Users Unlimited" at bounding box center [269, 99] width 201 height 12
click at [169, 93] on select "50 Users 500 Users 2000 Users 10000 Users 25000 Users Unlimited" at bounding box center [269, 99] width 201 height 12
click at [245, 98] on select "50 Users 500 Users 2000 Users 10000 Users 25000 Users Unlimited" at bounding box center [269, 99] width 201 height 12
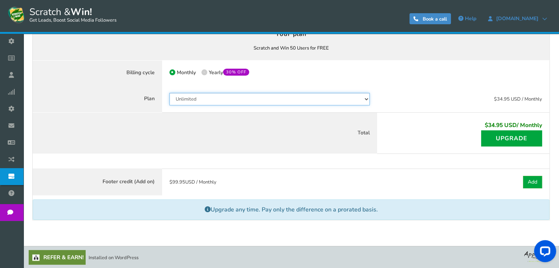
click at [169, 105] on select "50 Users 500 Users 2000 Users 10000 Users 25000 Users Unlimited" at bounding box center [269, 99] width 201 height 12
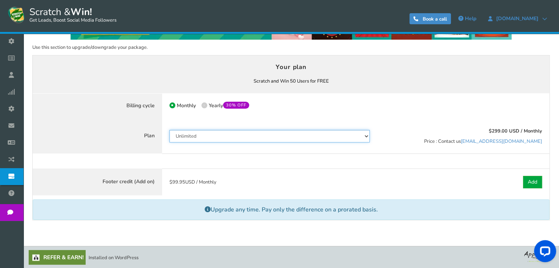
click at [221, 137] on select "50 Users 500 Users 2000 Users 10000 Users 25000 Users Unlimited" at bounding box center [269, 136] width 201 height 12
click at [169, 130] on select "50 Users 500 Users 2000 Users 10000 Users 25000 Users Unlimited" at bounding box center [269, 136] width 201 height 12
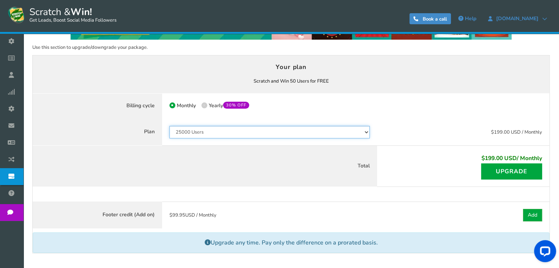
scroll to position [74, 0]
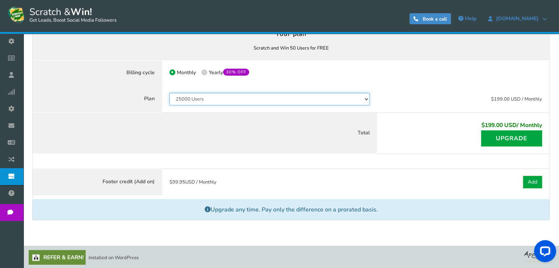
click at [282, 100] on select "50 Users 500 Users 2000 Users 10000 Users 25000 Users Unlimited" at bounding box center [269, 99] width 201 height 12
select select "849"
click at [169, 93] on select "50 Users 500 Users 2000 Users 10000 Users 25000 Users Unlimited" at bounding box center [269, 99] width 201 height 12
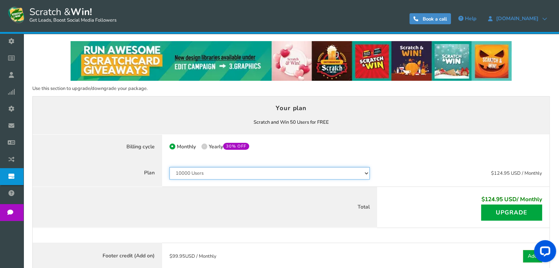
scroll to position [0, 0]
